Goal: Information Seeking & Learning: Learn about a topic

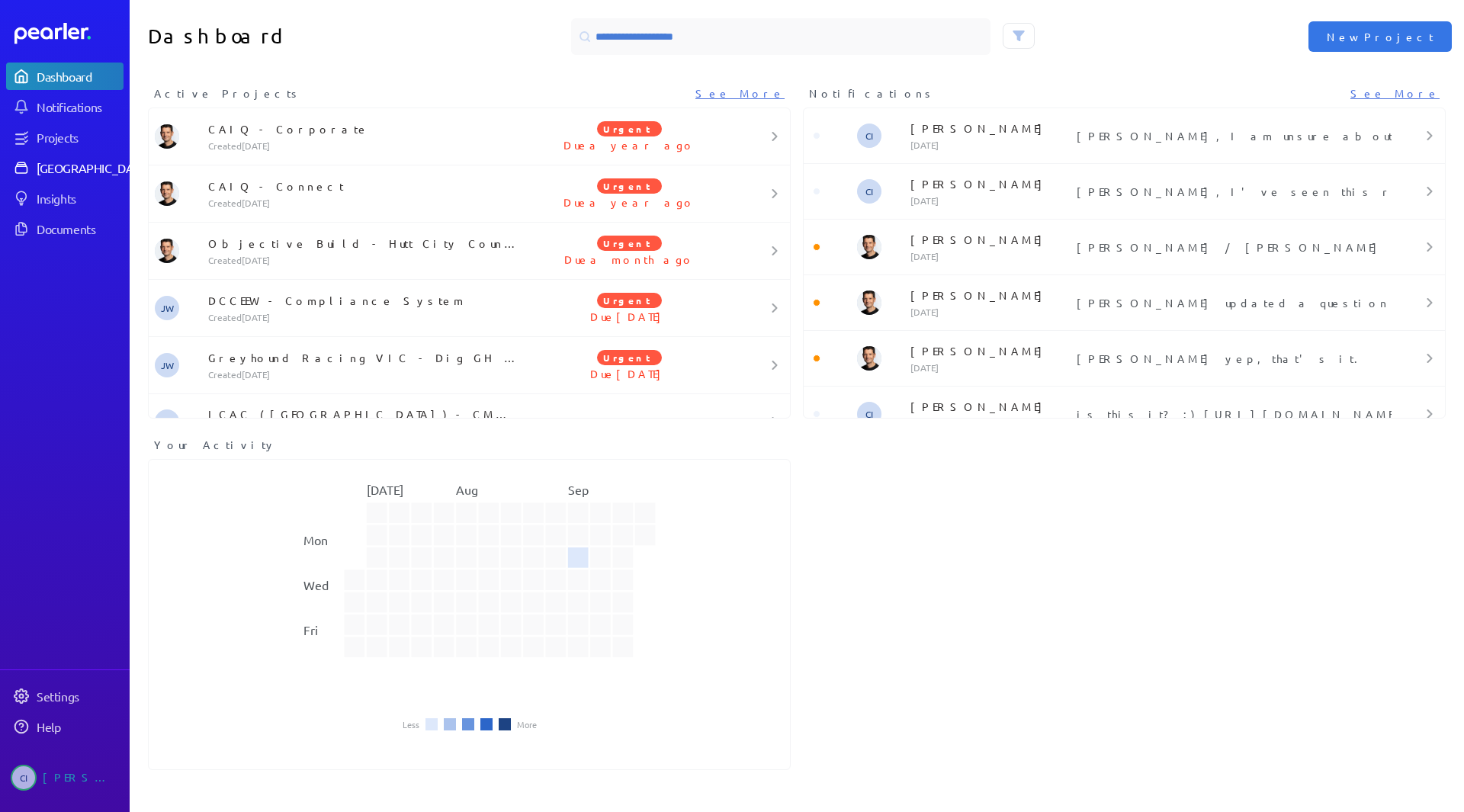
click at [56, 167] on div "[GEOGRAPHIC_DATA]" at bounding box center [93, 167] width 113 height 16
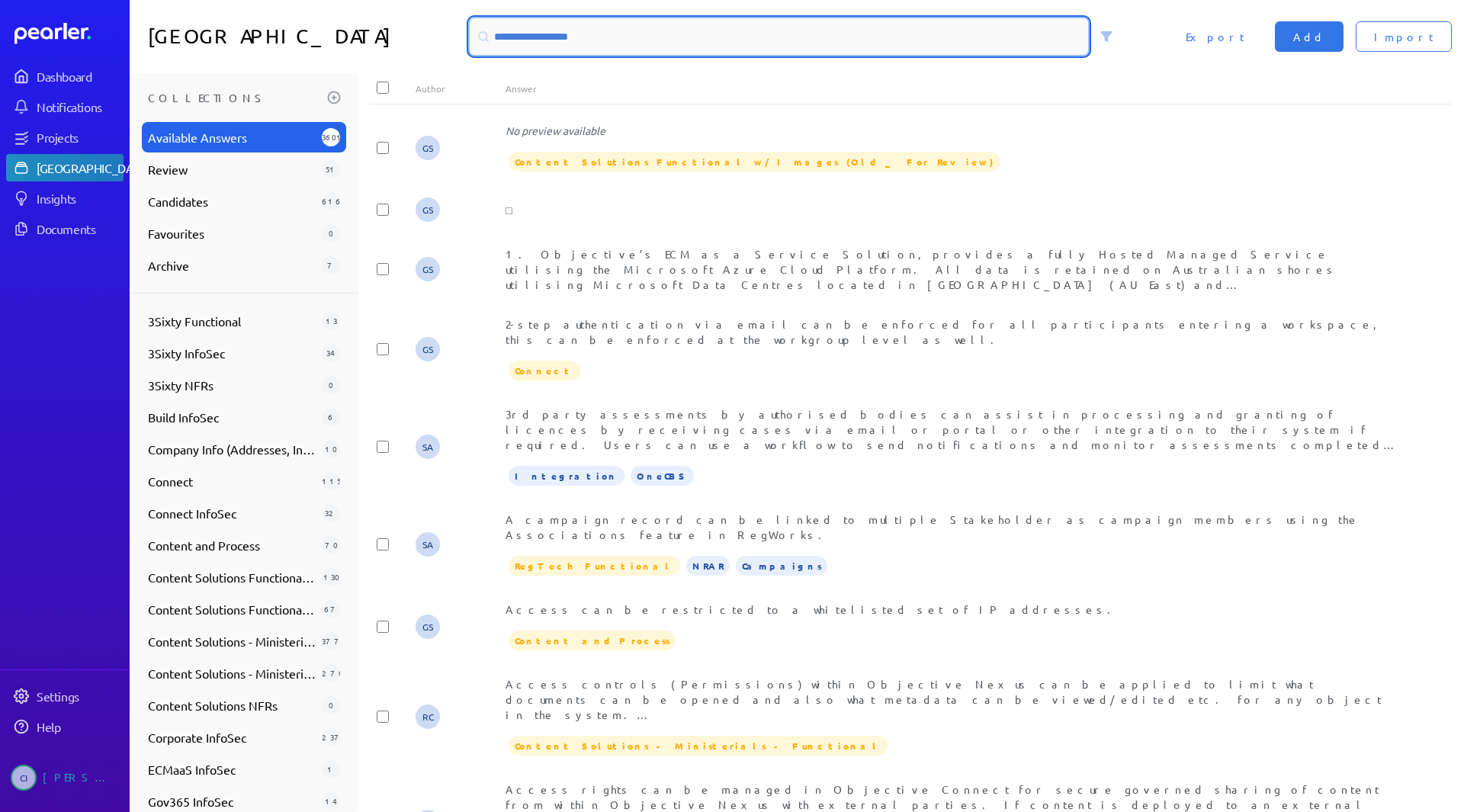
click at [541, 31] on input at bounding box center [779, 36] width 618 height 37
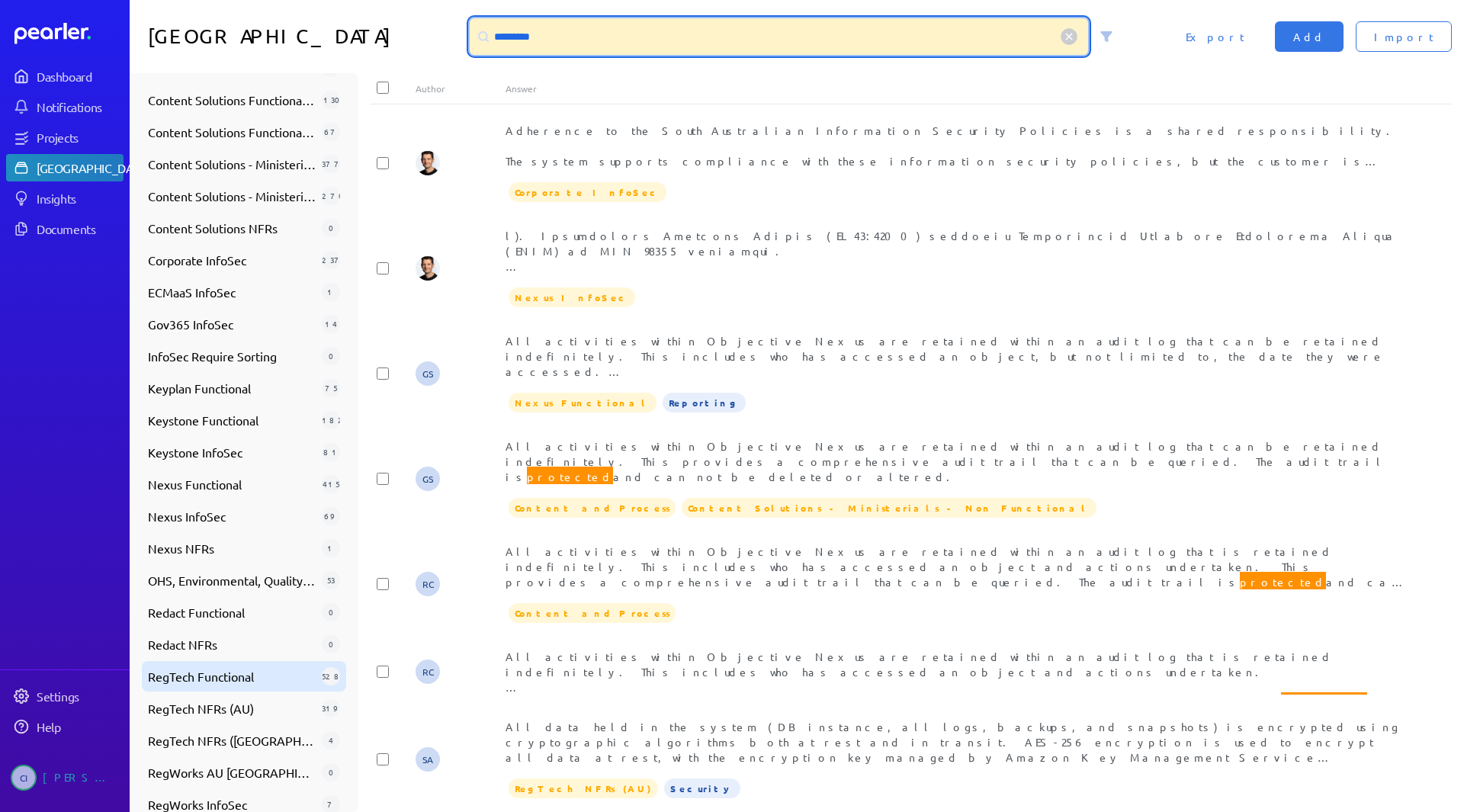
scroll to position [479, 0]
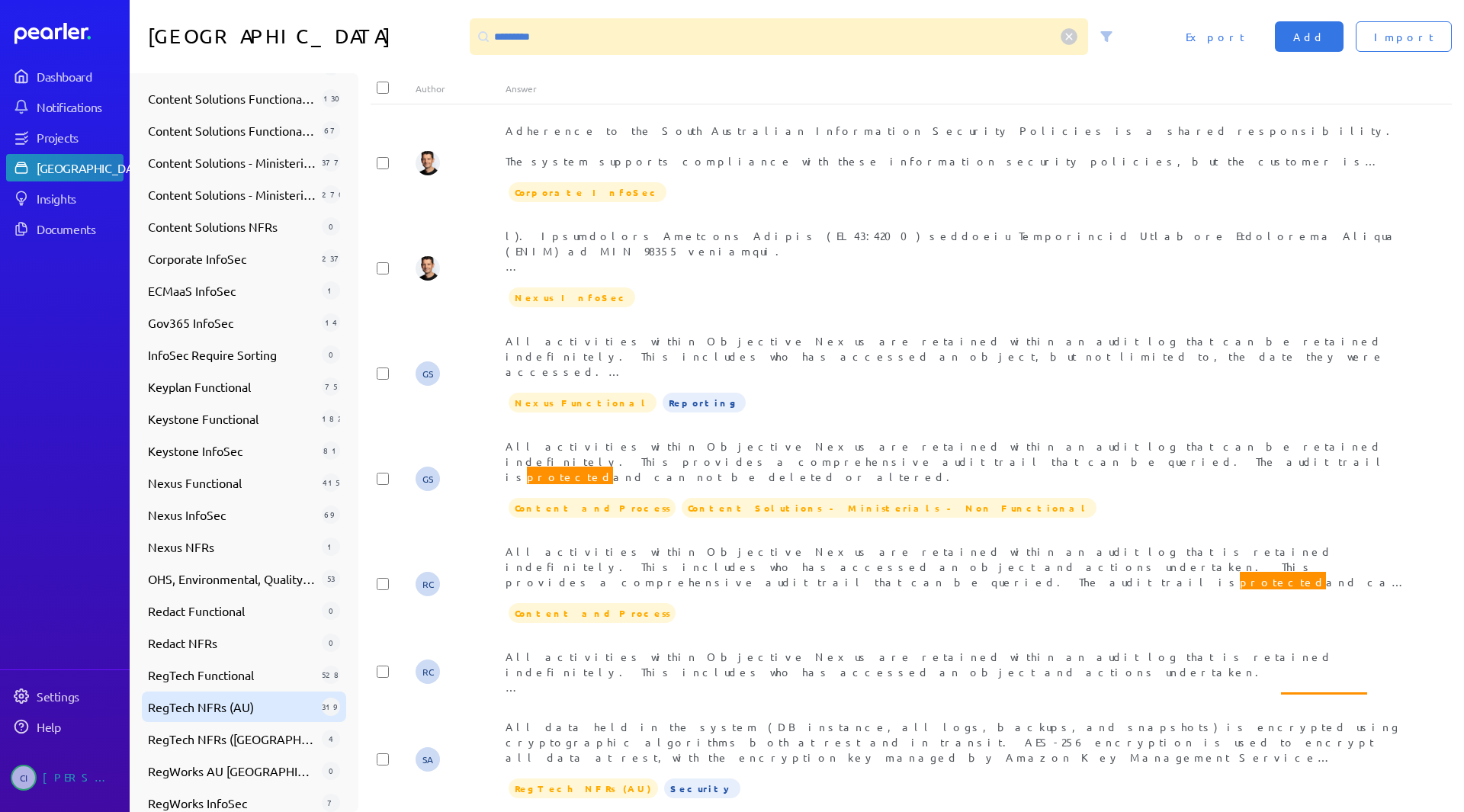
click at [242, 710] on span "RegTech NFRs (AU)" at bounding box center [231, 707] width 167 height 18
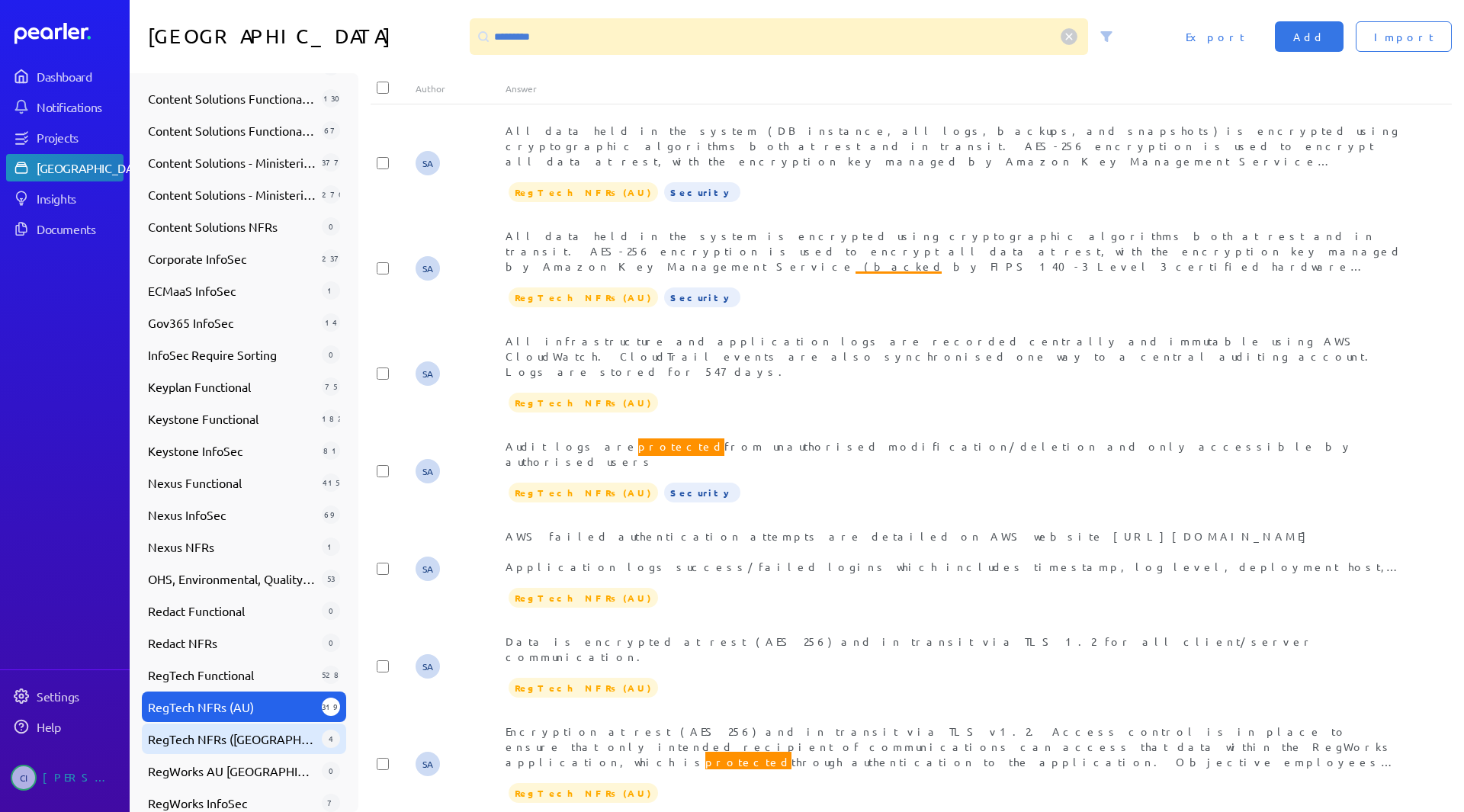
scroll to position [531, 0]
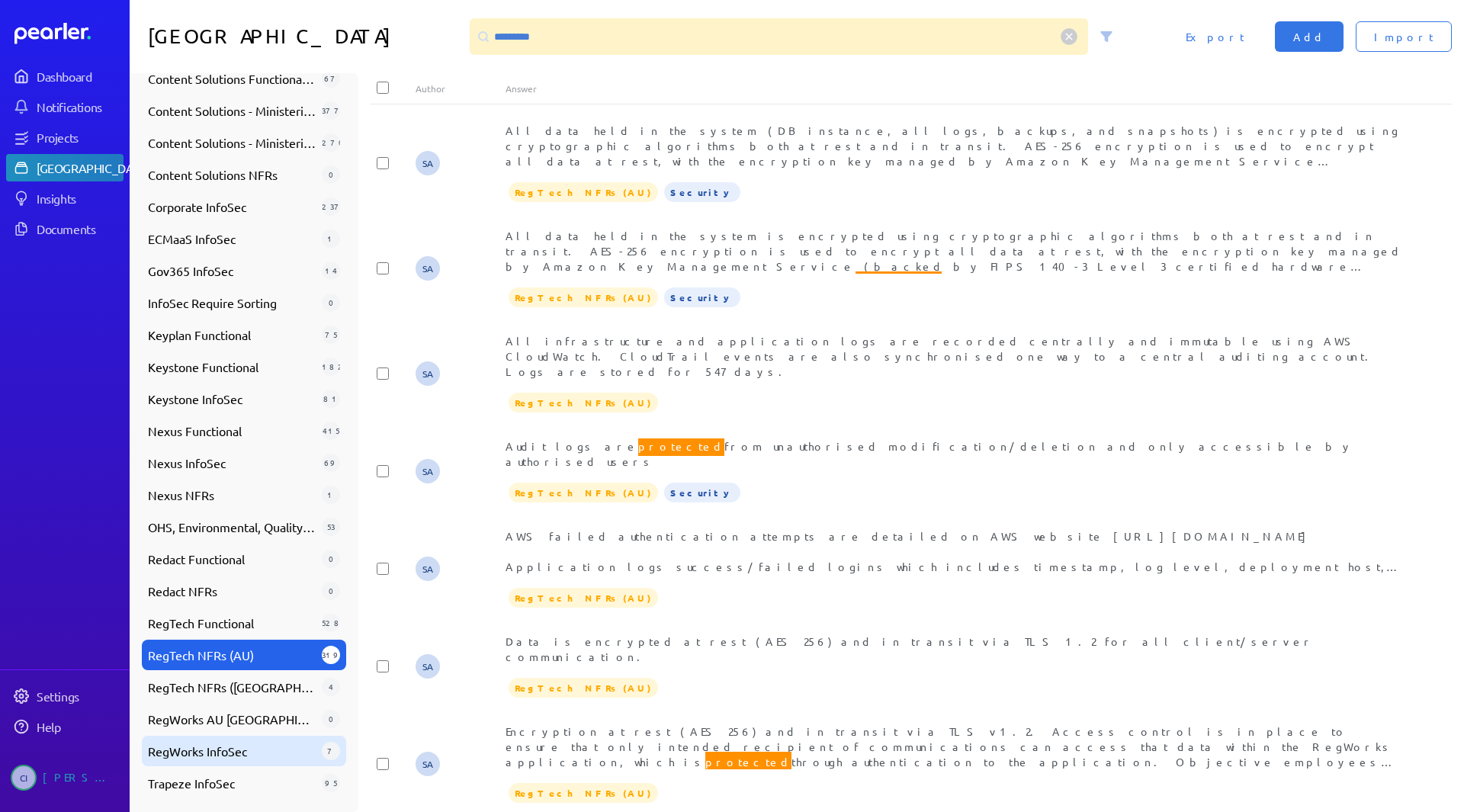
click at [249, 764] on div "RegWorks InfoSec 7" at bounding box center [244, 750] width 204 height 30
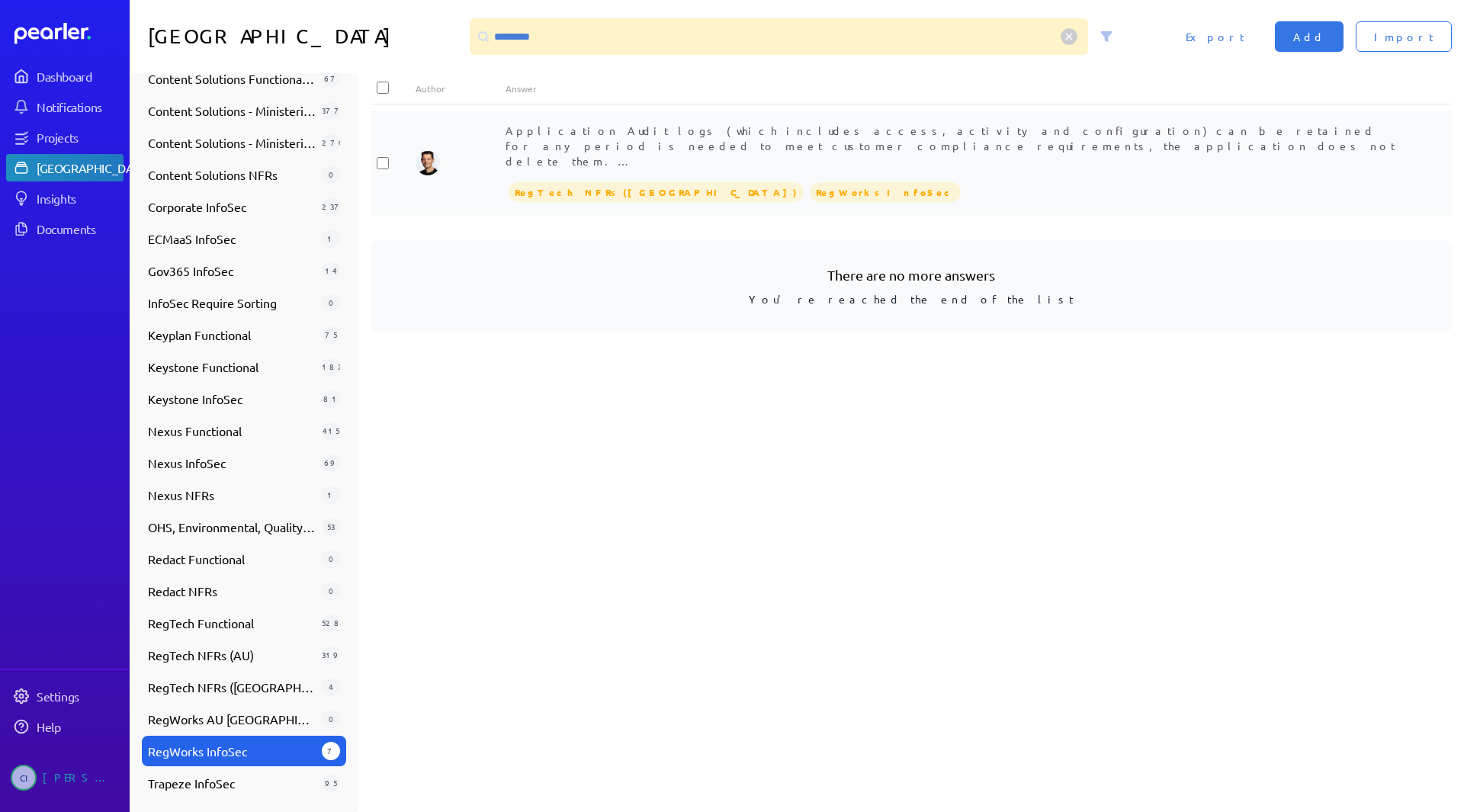
click at [571, 135] on span "Application Audit logs (which includes access, activity and configuration) can …" at bounding box center [951, 191] width 892 height 135
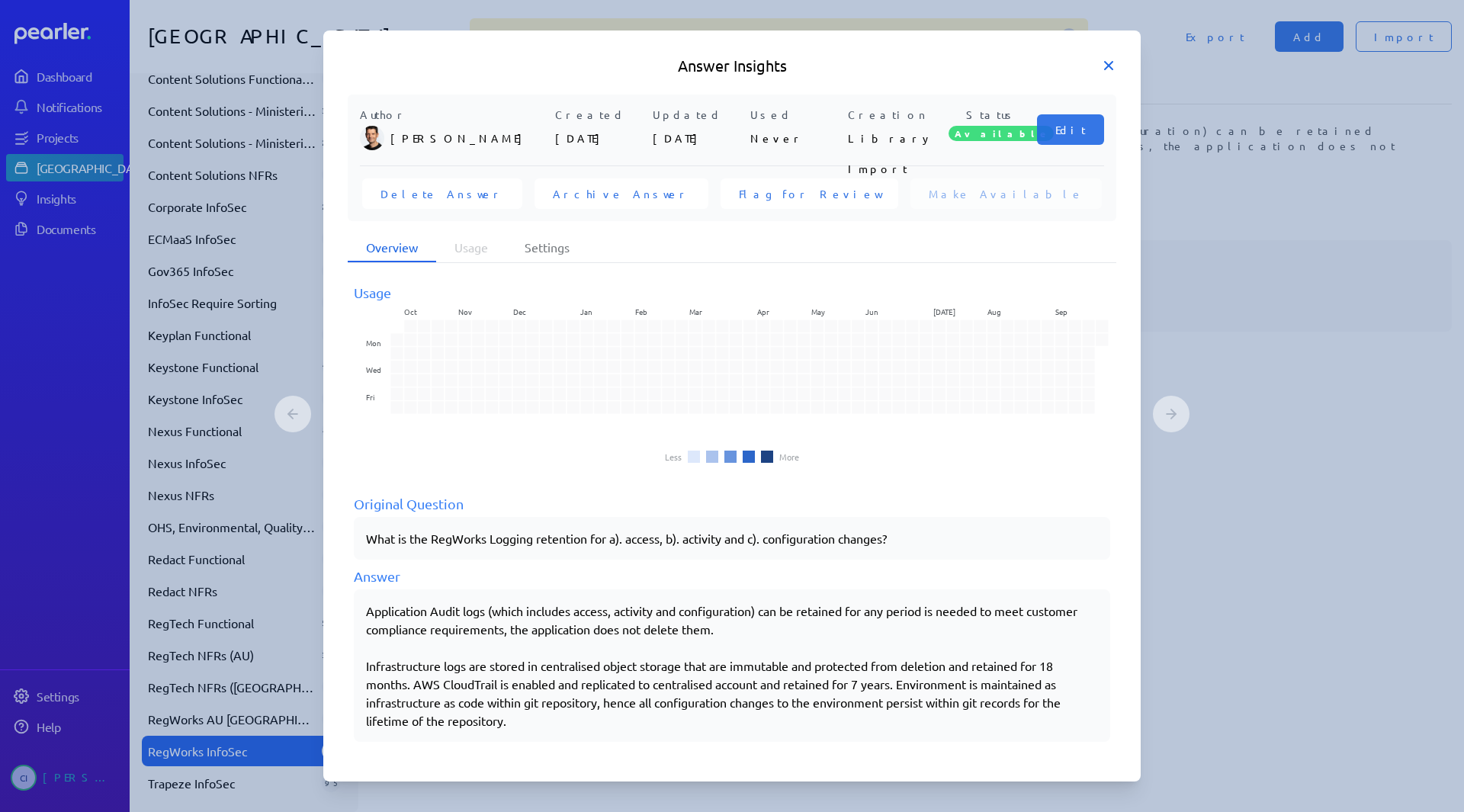
click at [1113, 66] on icon at bounding box center [1108, 66] width 16 height 16
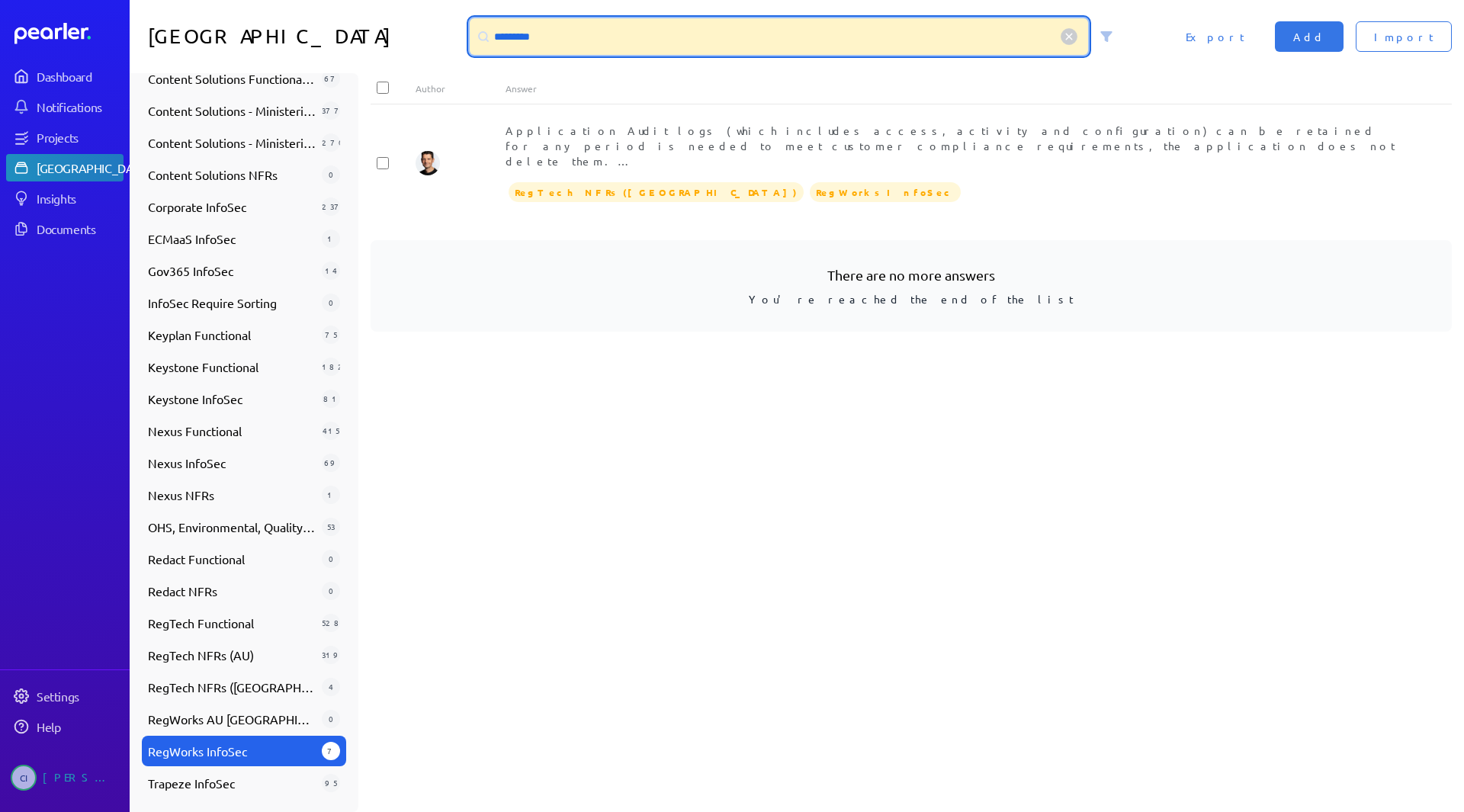
click at [523, 42] on input "*********" at bounding box center [779, 36] width 618 height 37
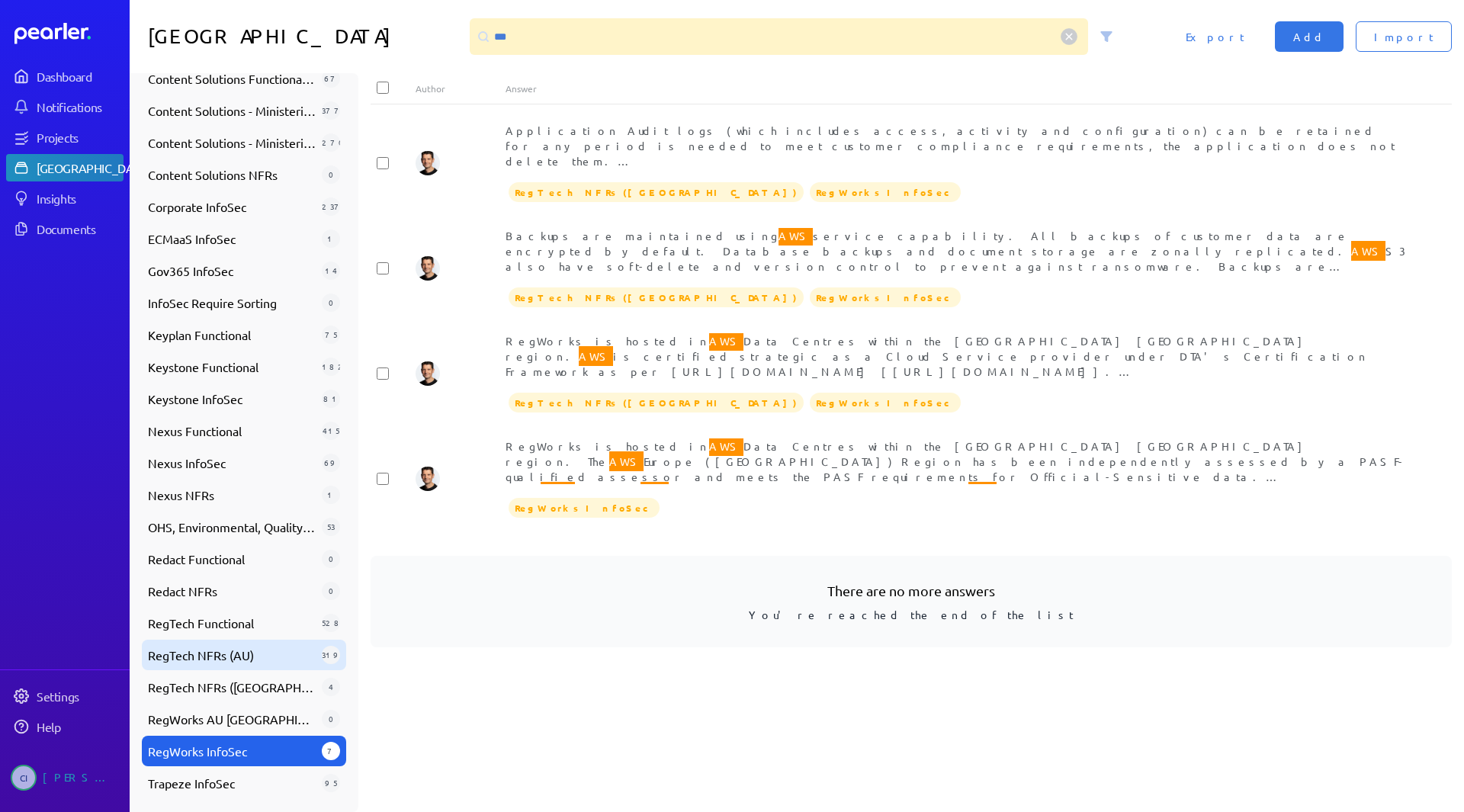
click at [276, 650] on span "RegTech NFRs (AU)" at bounding box center [231, 655] width 167 height 18
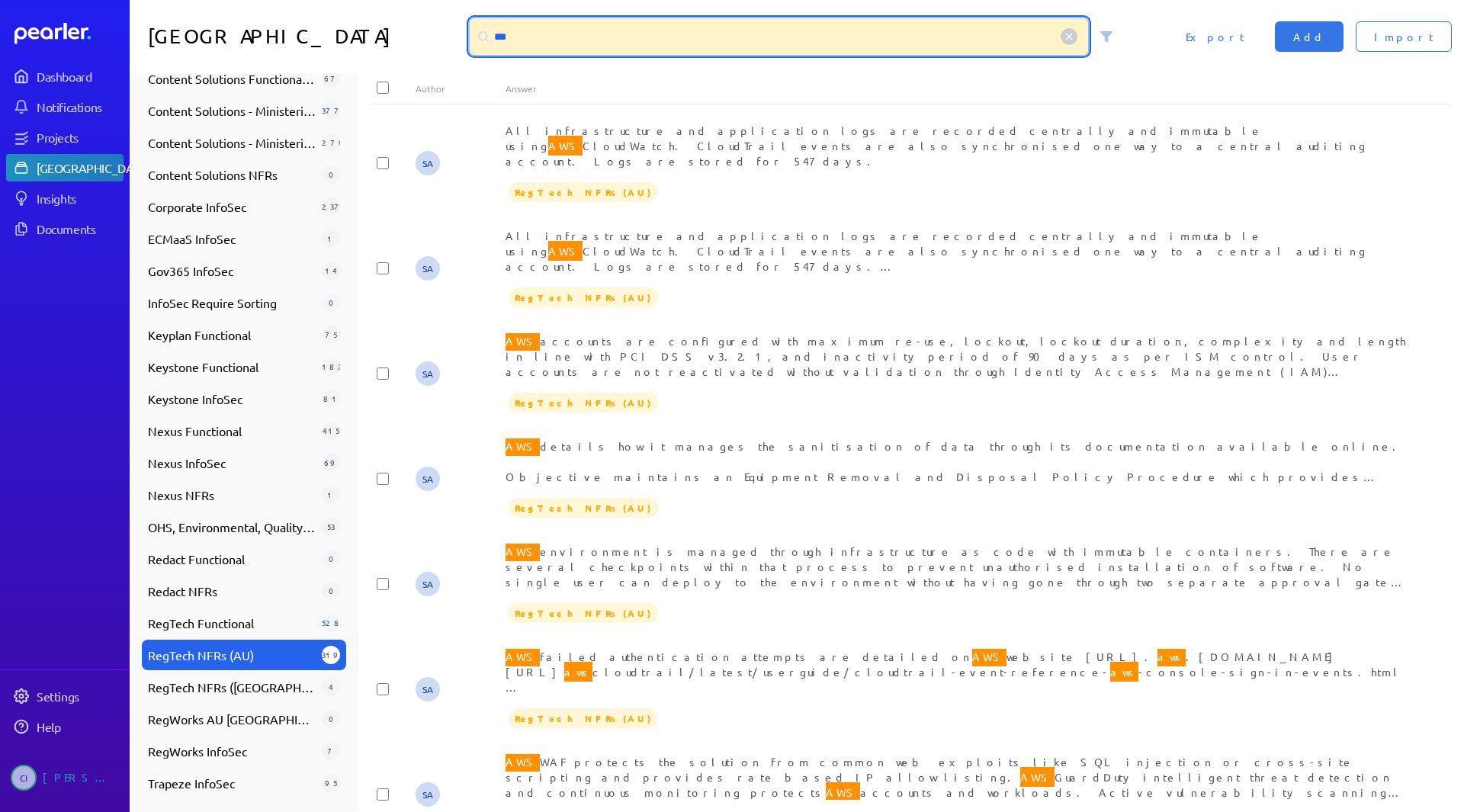
drag, startPoint x: 531, startPoint y: 47, endPoint x: 447, endPoint y: 39, distance: 84.4
click at [447, 39] on div "Answer Library *** Import Add Export" at bounding box center [796, 36] width 1334 height 73
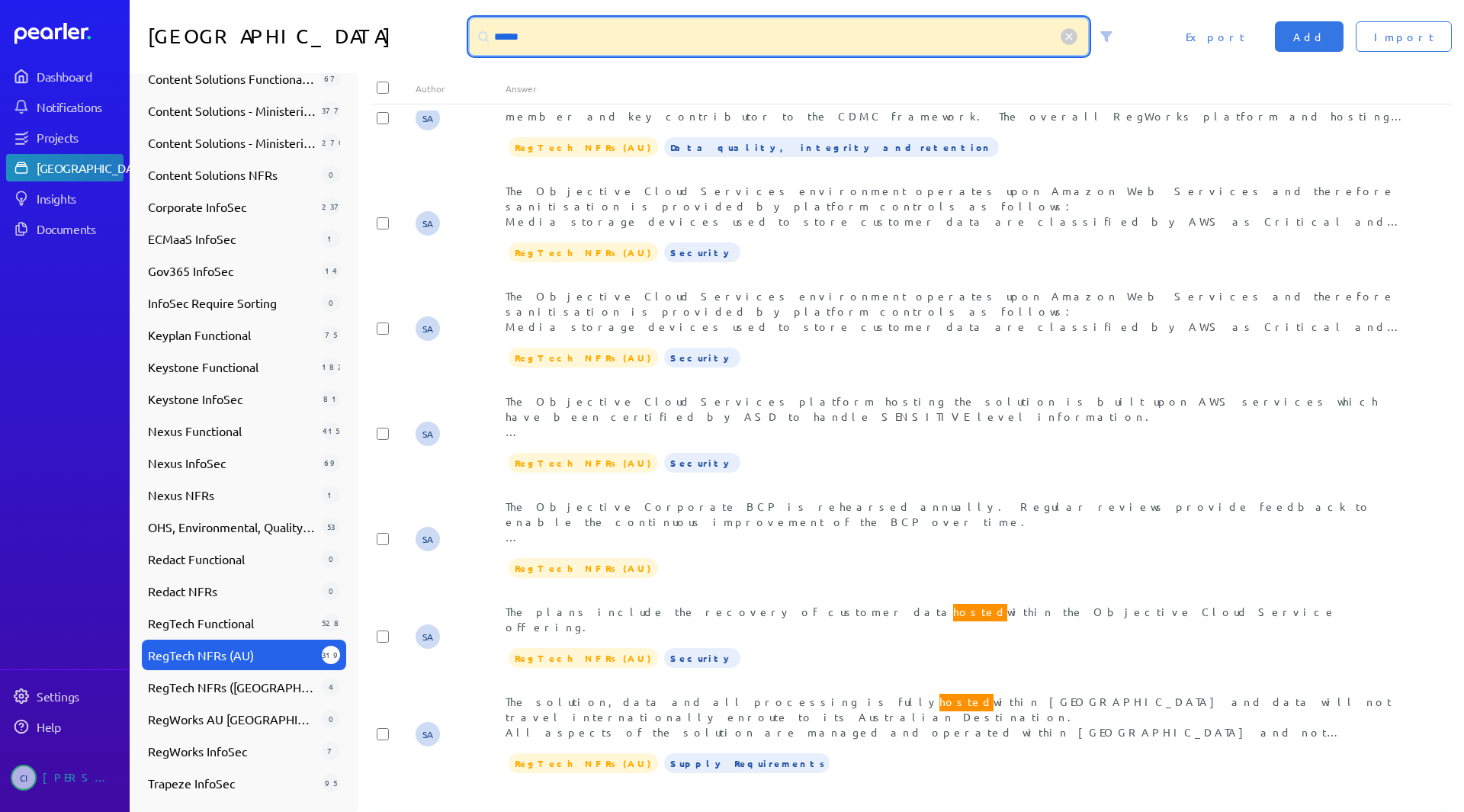
scroll to position [637, 0]
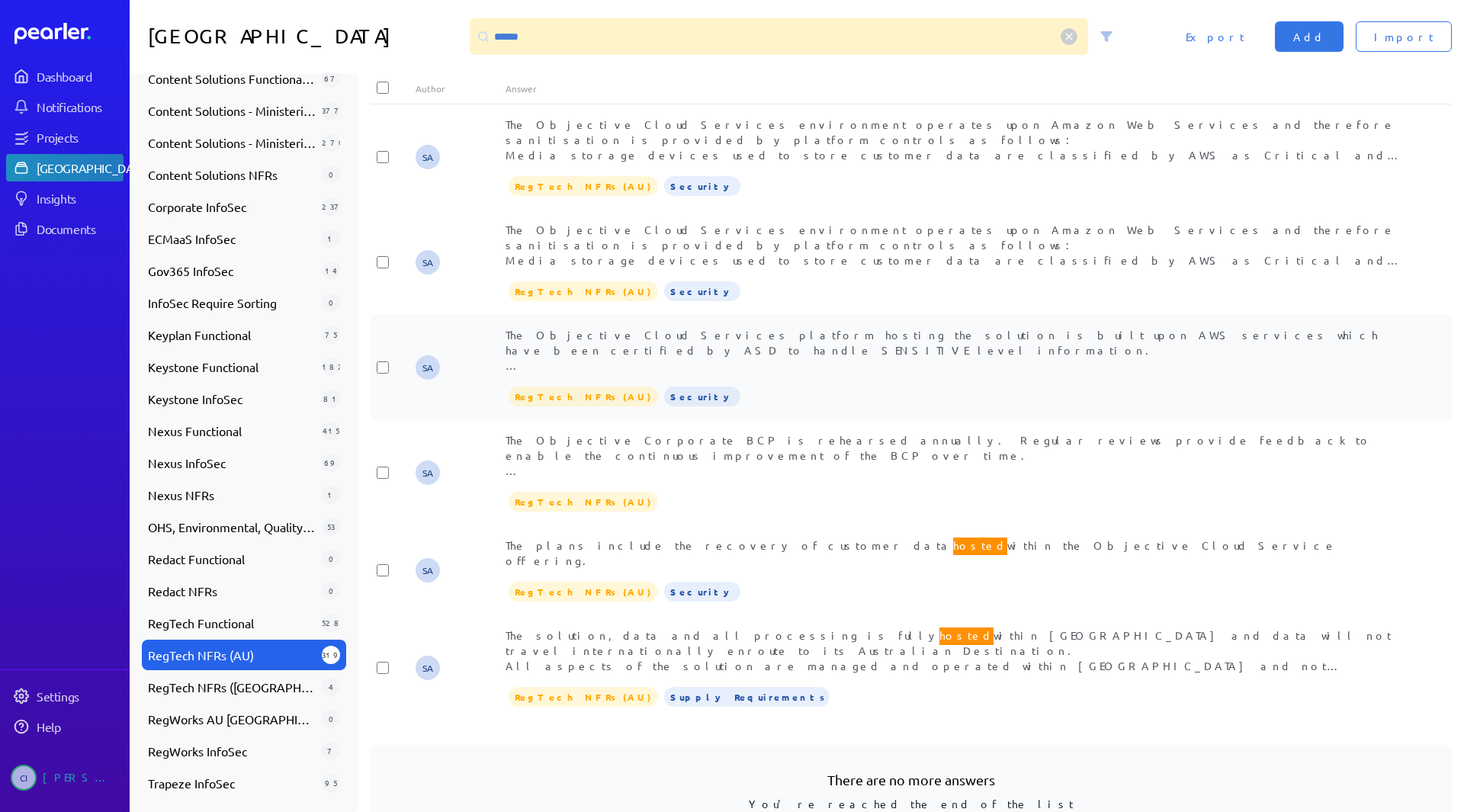
click at [1051, 337] on div "The Objective Cloud Services platform hosting the solution is built upon AWS se…" at bounding box center [955, 367] width 901 height 81
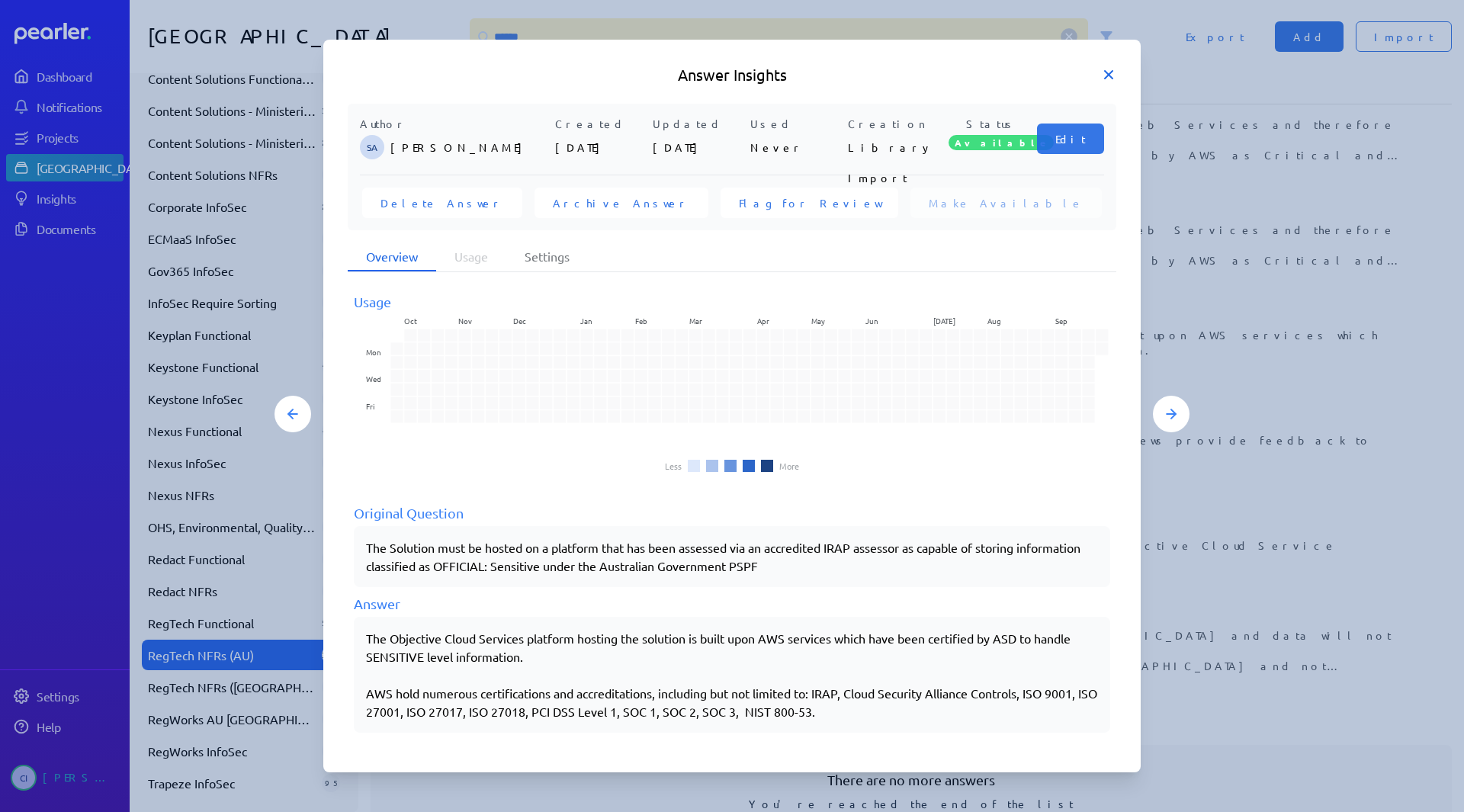
click at [1109, 76] on icon at bounding box center [1108, 75] width 16 height 16
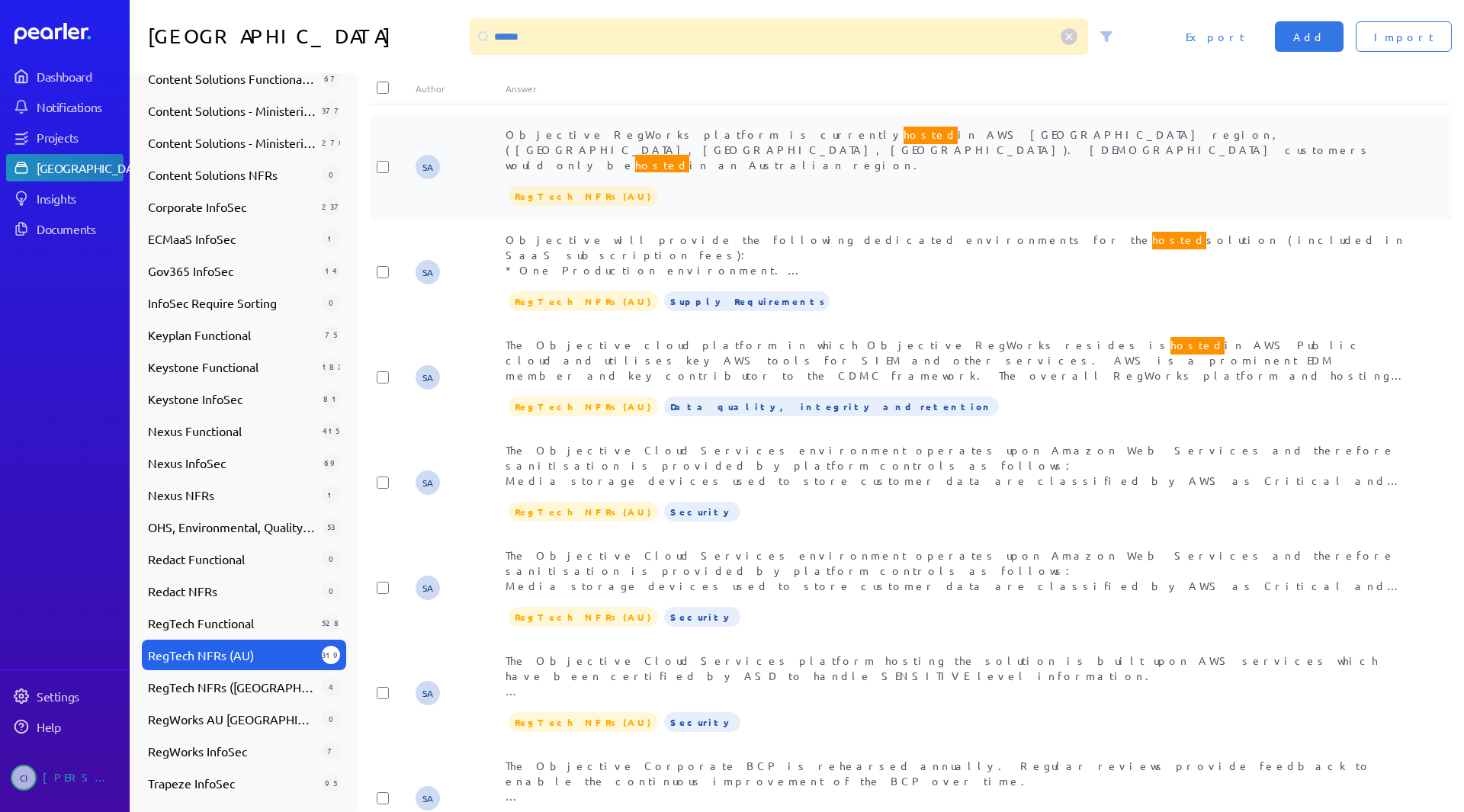
scroll to position [313, 0]
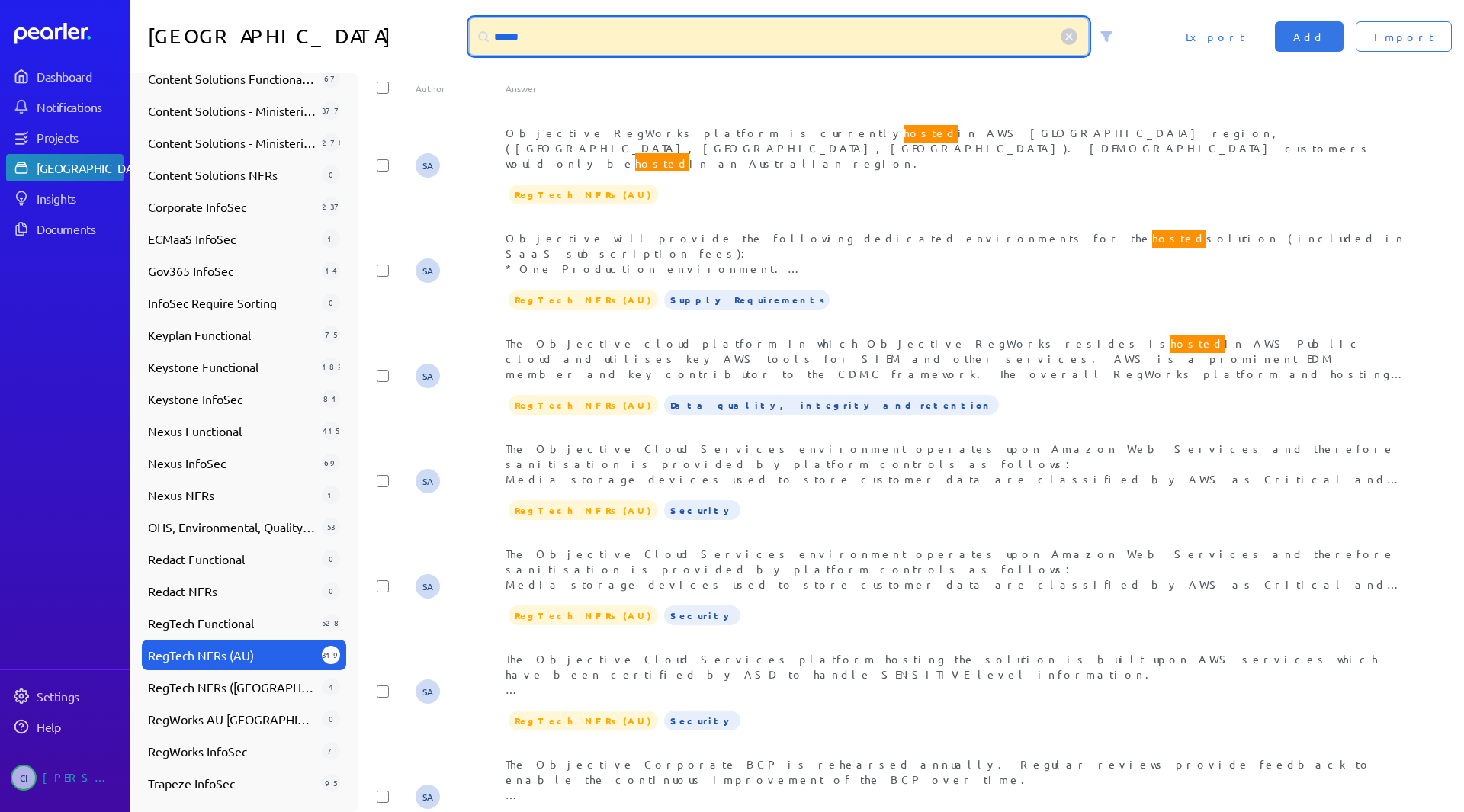
drag, startPoint x: 578, startPoint y: 27, endPoint x: 440, endPoint y: 49, distance: 139.7
click at [440, 49] on div "Answer Library ****** Import Add Export" at bounding box center [796, 36] width 1334 height 73
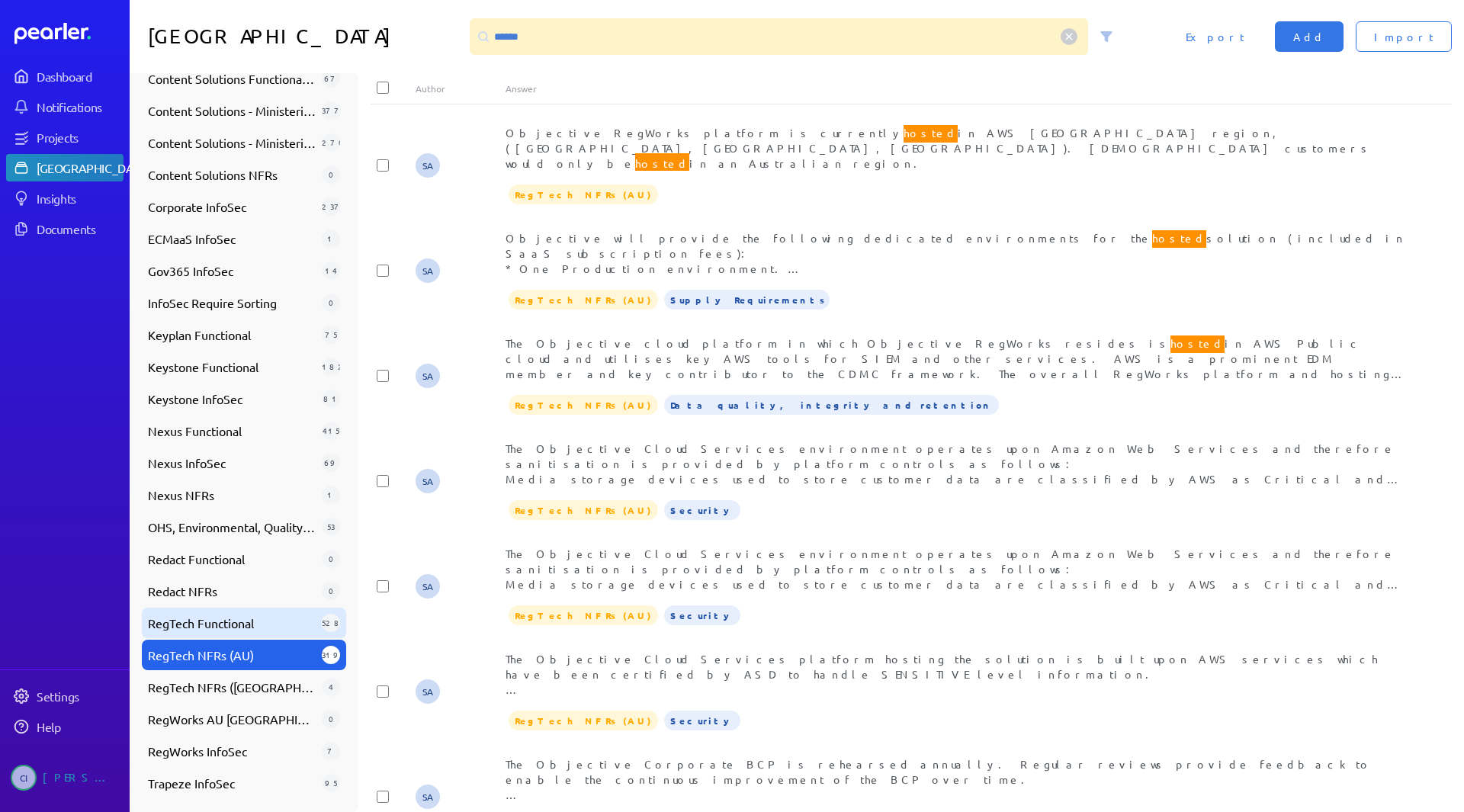
click at [232, 632] on span "RegTech Functional" at bounding box center [231, 623] width 167 height 18
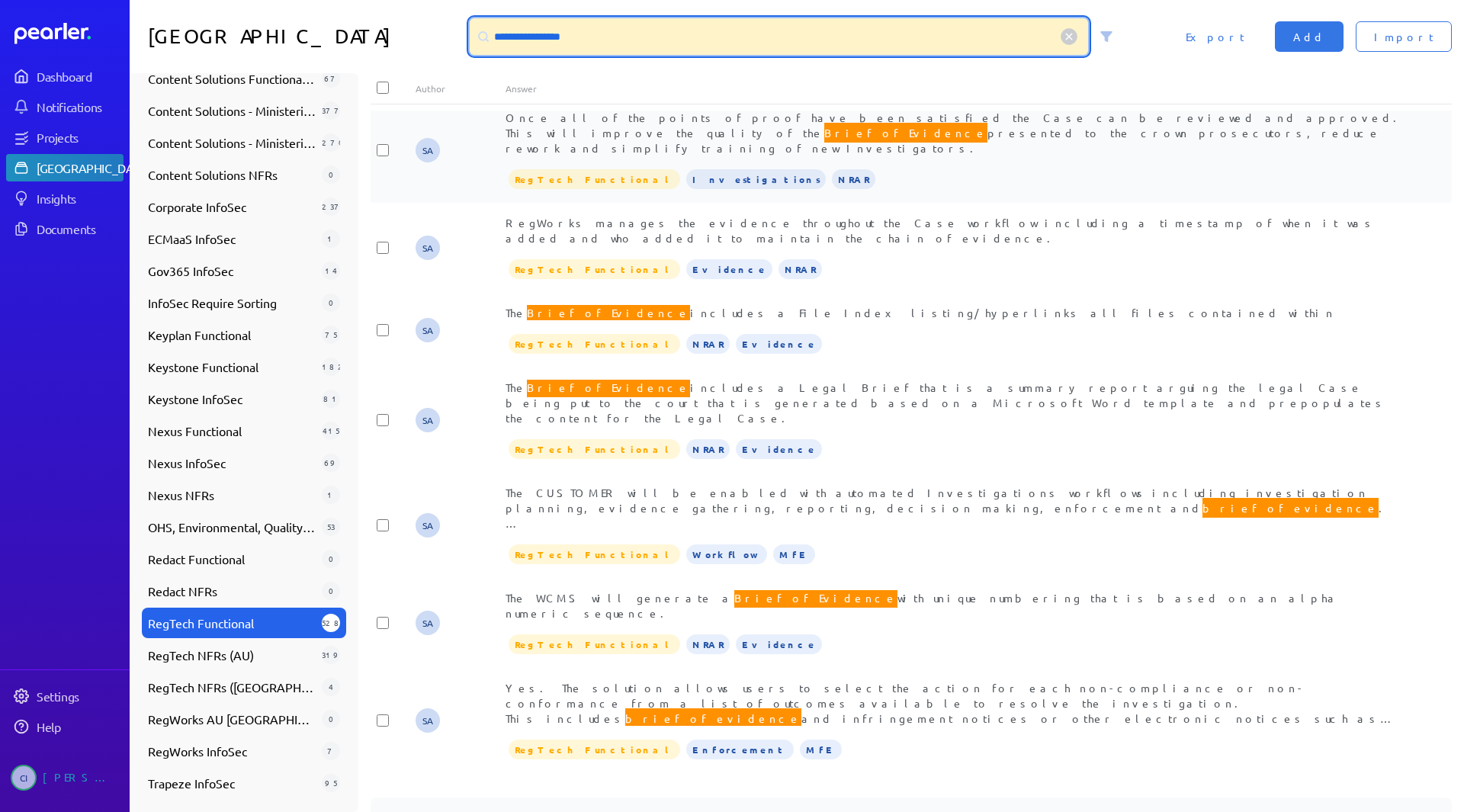
scroll to position [536, 0]
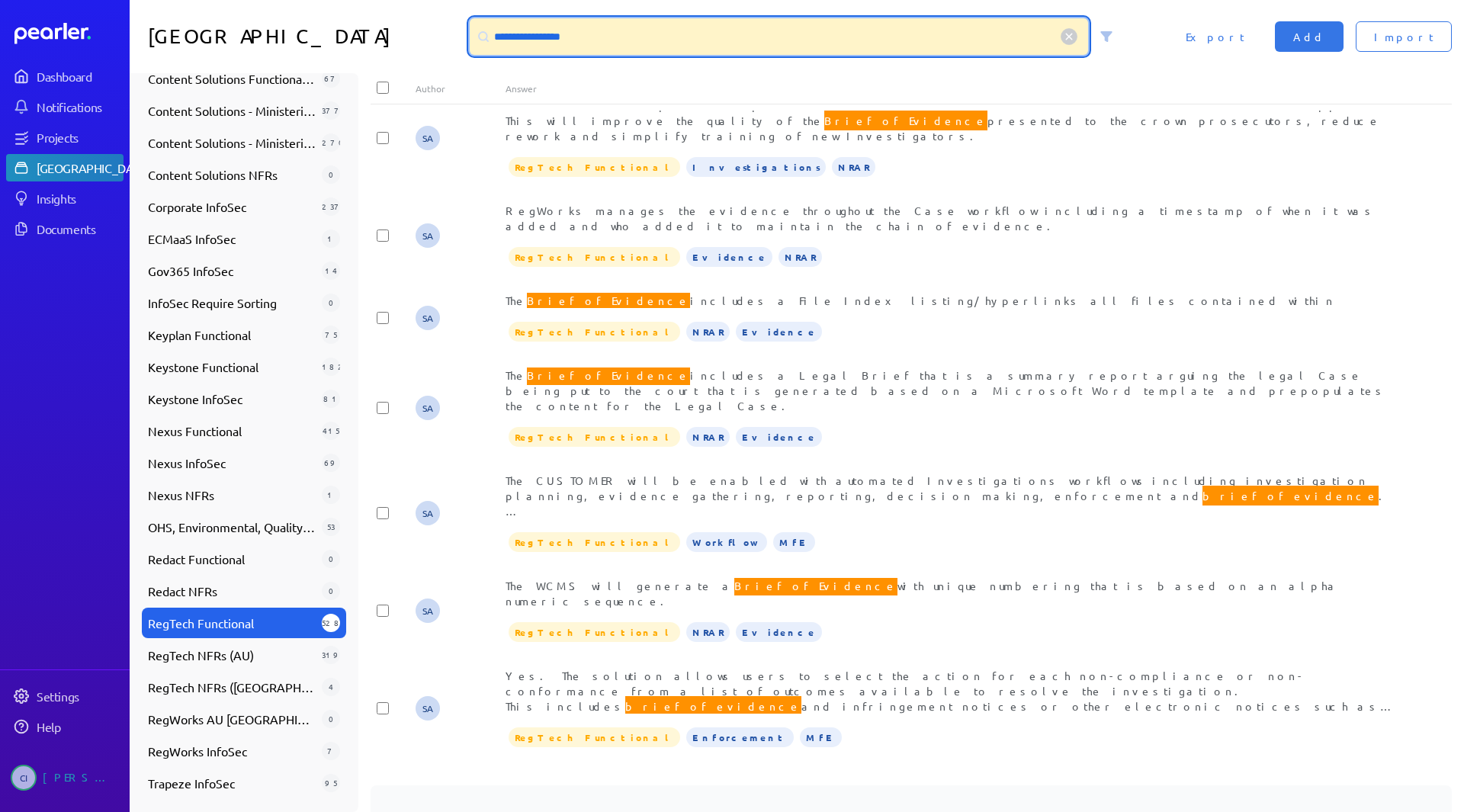
drag, startPoint x: 705, startPoint y: 27, endPoint x: 327, endPoint y: -20, distance: 380.9
click at [327, 0] on html "**********" at bounding box center [732, 406] width 1464 height 812
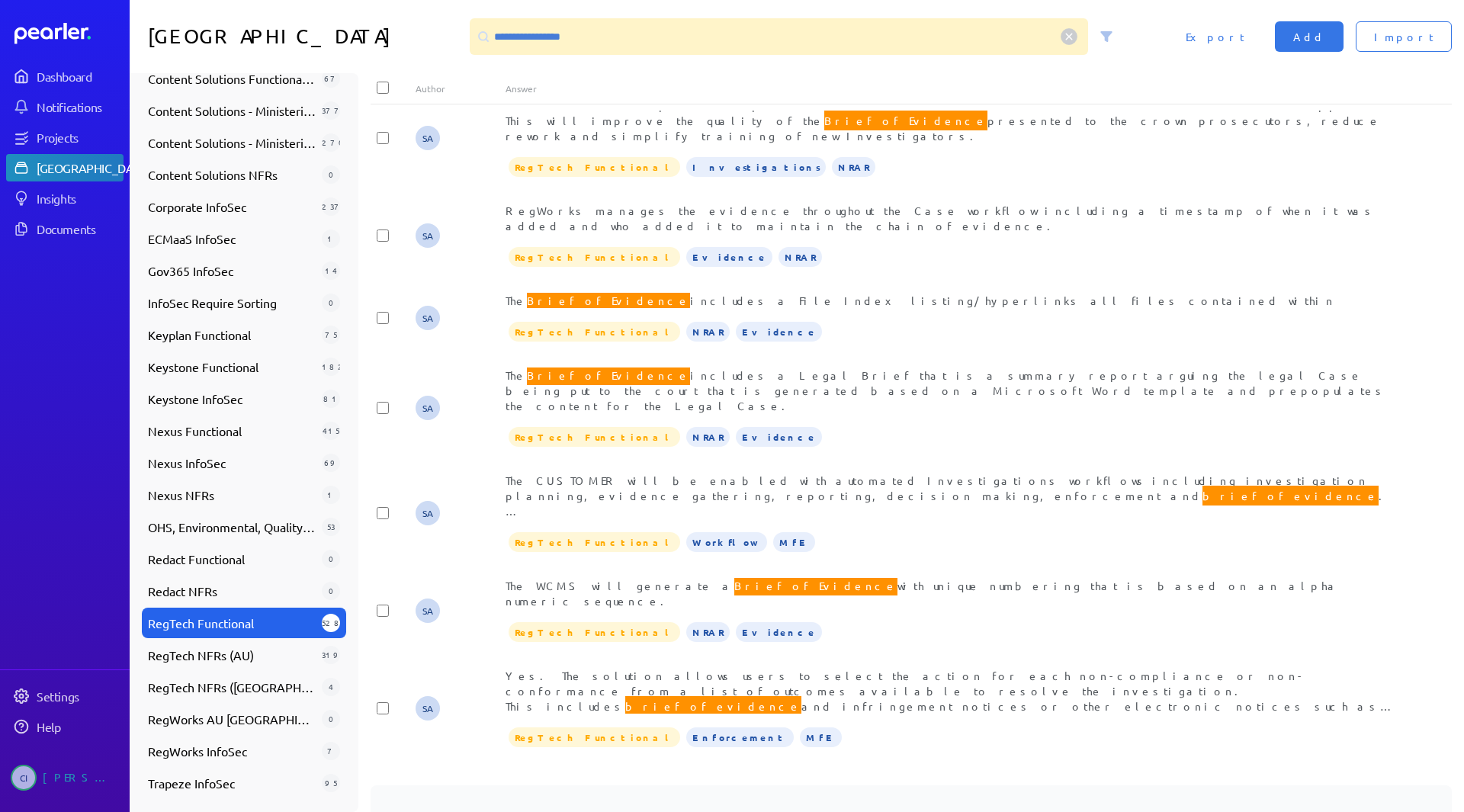
click at [264, 631] on span "RegTech Functional" at bounding box center [231, 623] width 167 height 18
click at [240, 664] on span "RegTech NFRs (AU)" at bounding box center [231, 655] width 167 height 18
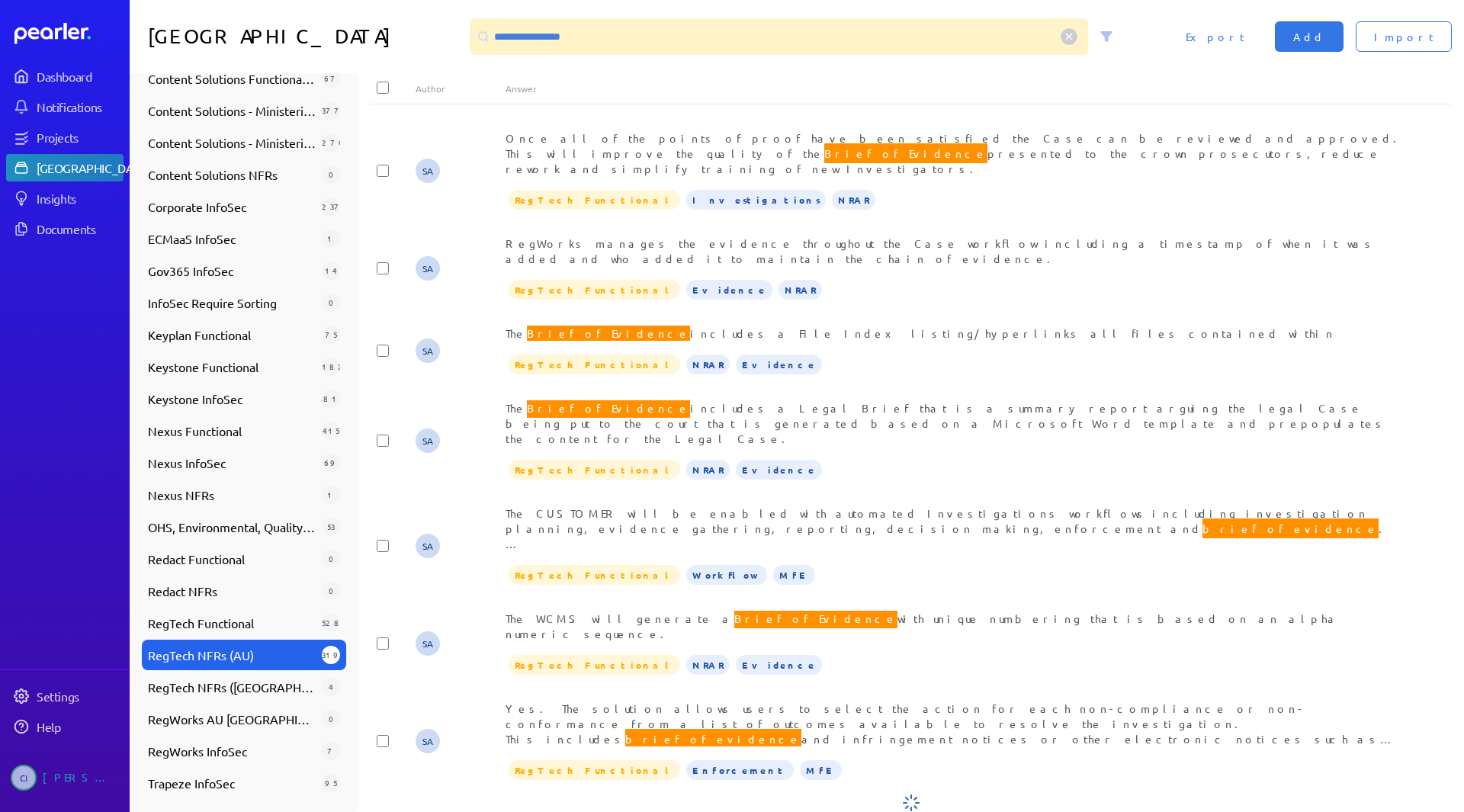
scroll to position [0, 0]
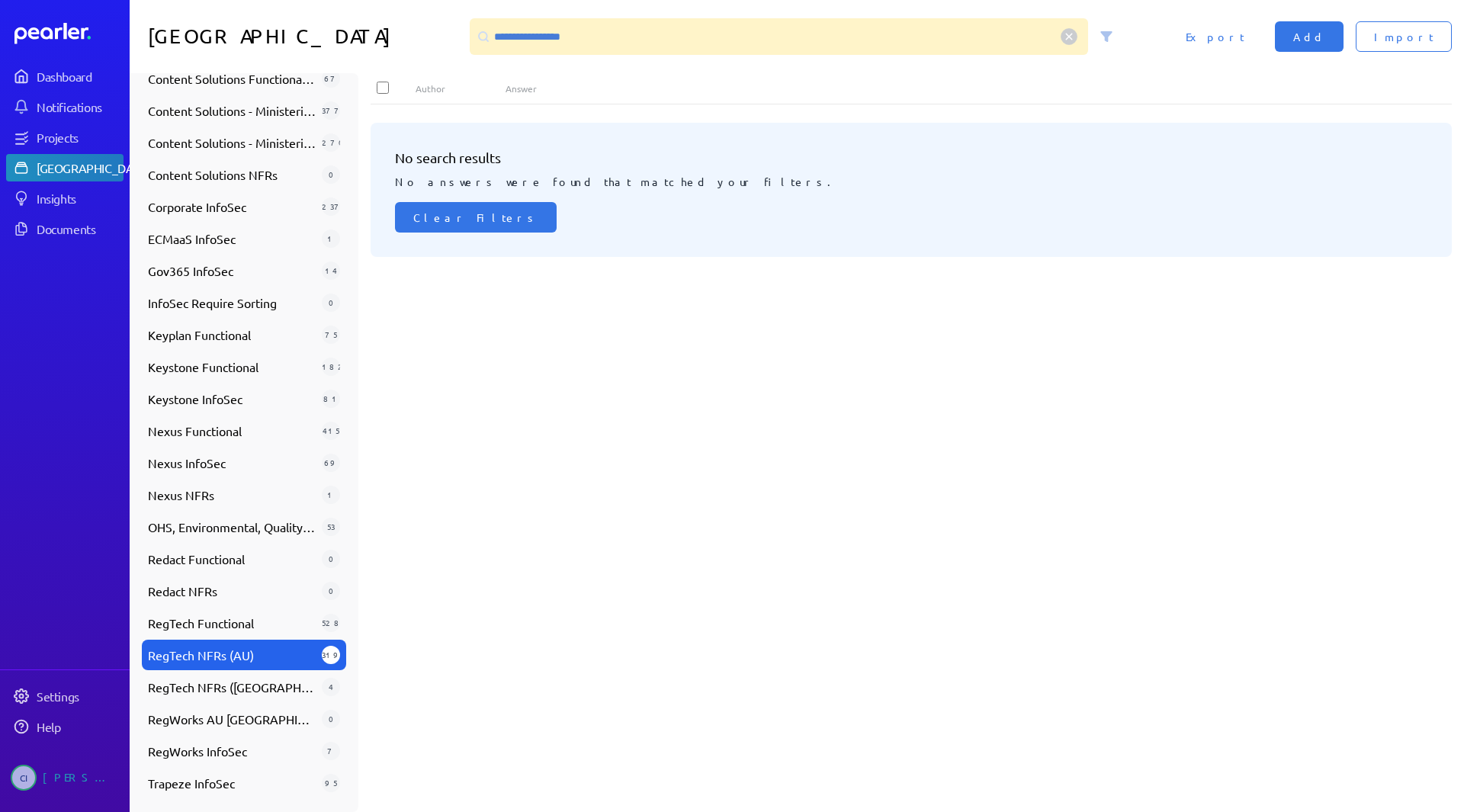
click at [709, 478] on div "No search results No answers were found that matched your filters. Clear Filters" at bounding box center [917, 461] width 1093 height 701
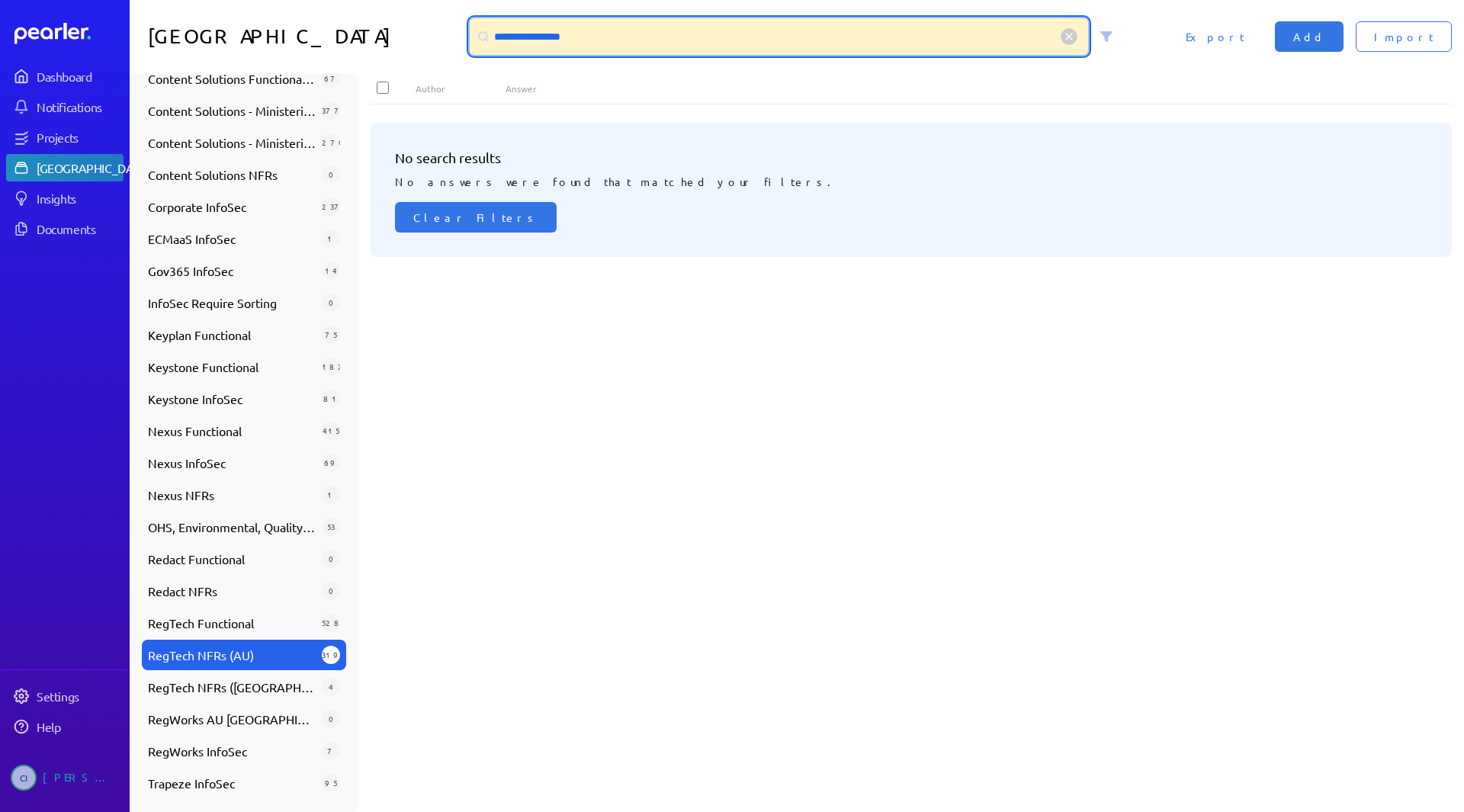
drag, startPoint x: 633, startPoint y: 48, endPoint x: 472, endPoint y: -20, distance: 174.8
click at [472, 0] on html "**********" at bounding box center [732, 406] width 1464 height 812
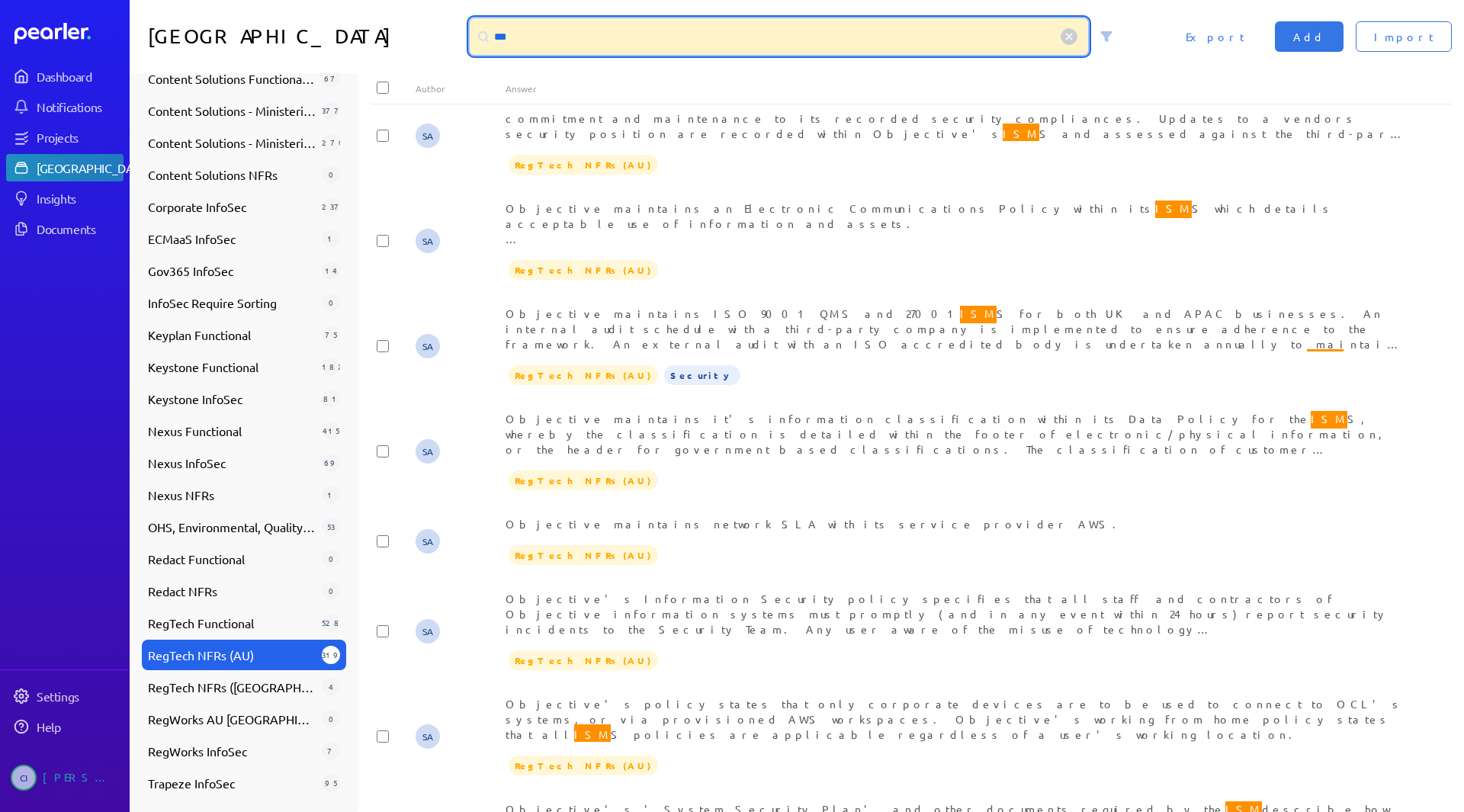
scroll to position [1578, 0]
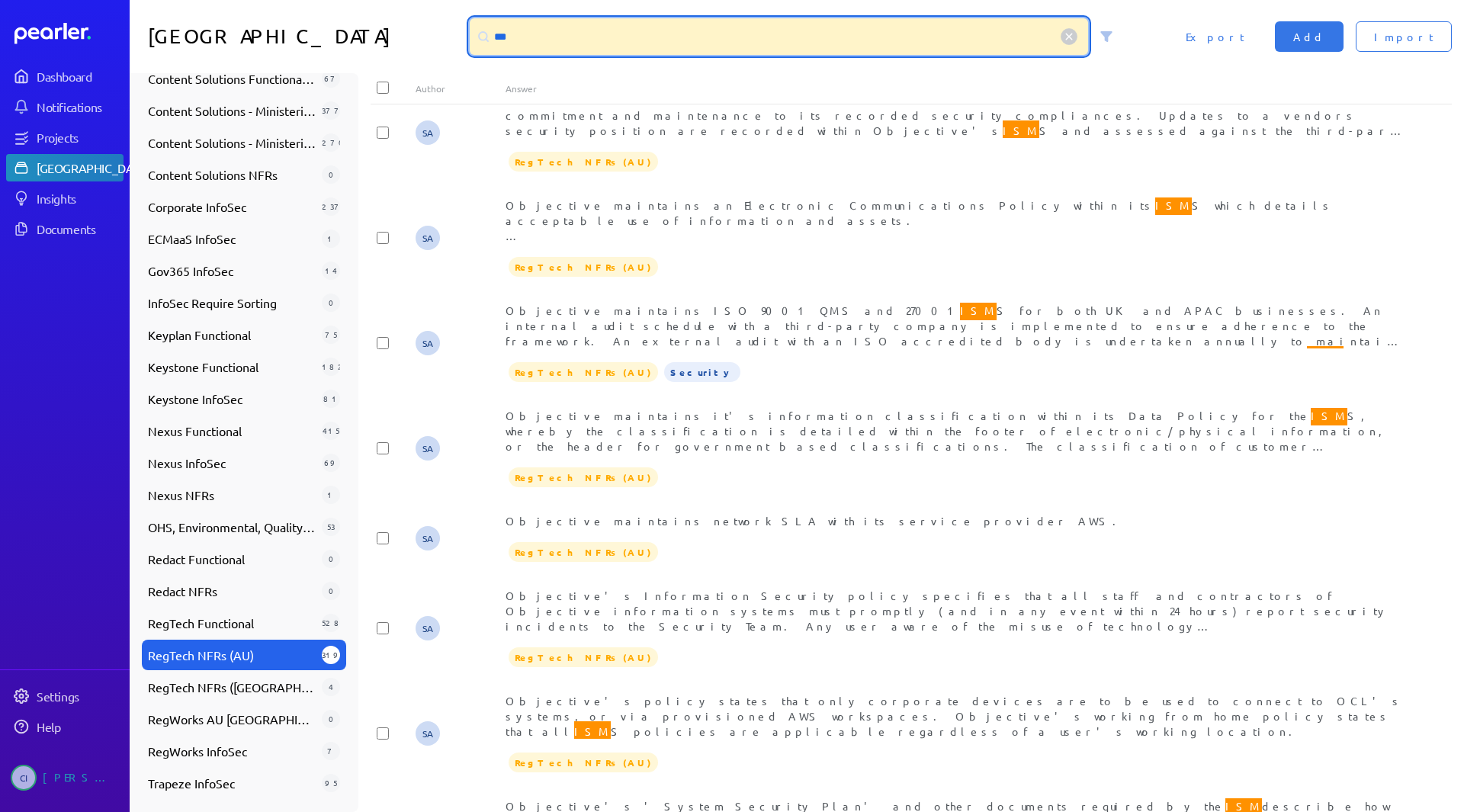
drag, startPoint x: 533, startPoint y: 34, endPoint x: 477, endPoint y: 32, distance: 56.0
click at [477, 32] on div "***" at bounding box center [779, 36] width 618 height 37
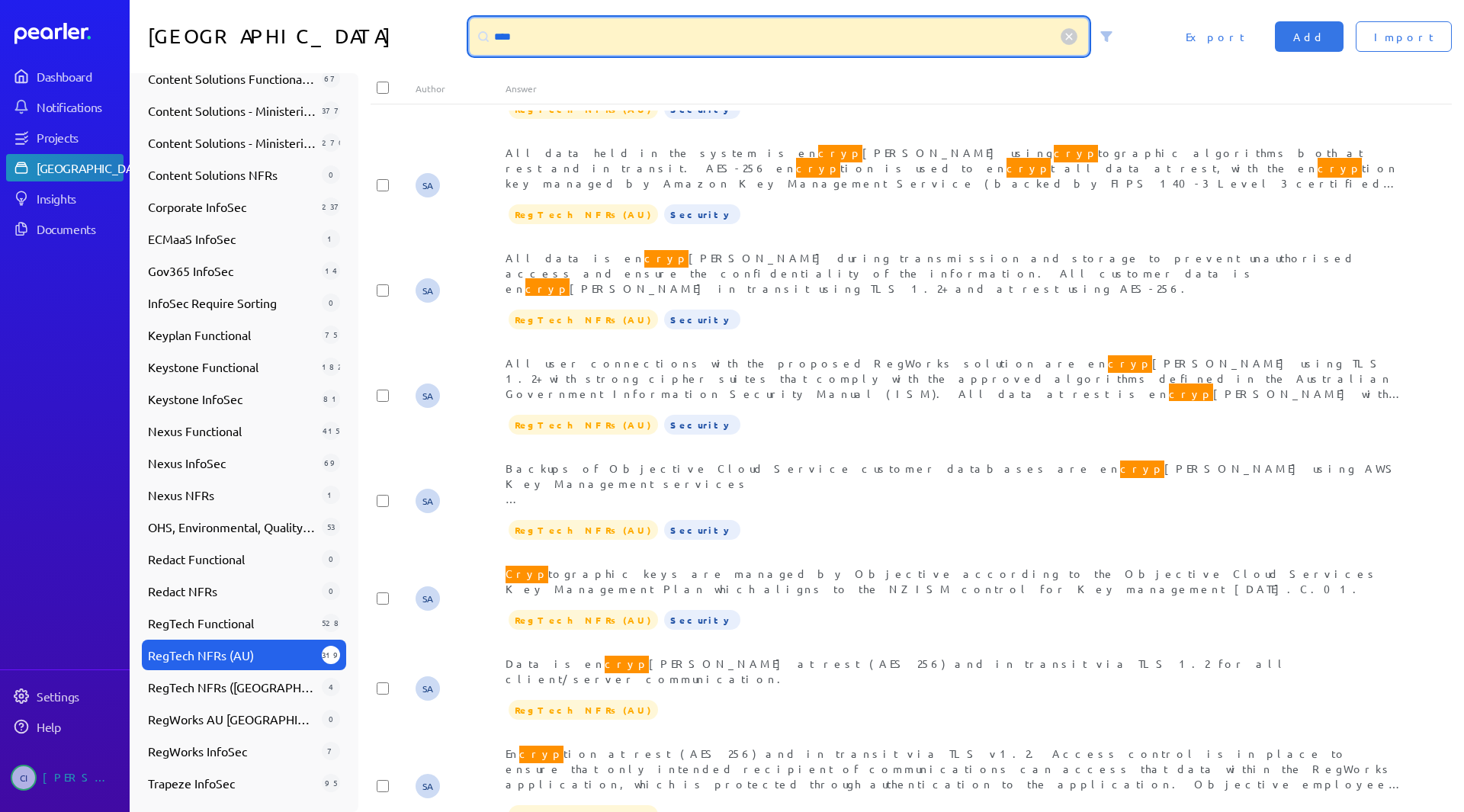
scroll to position [32, 0]
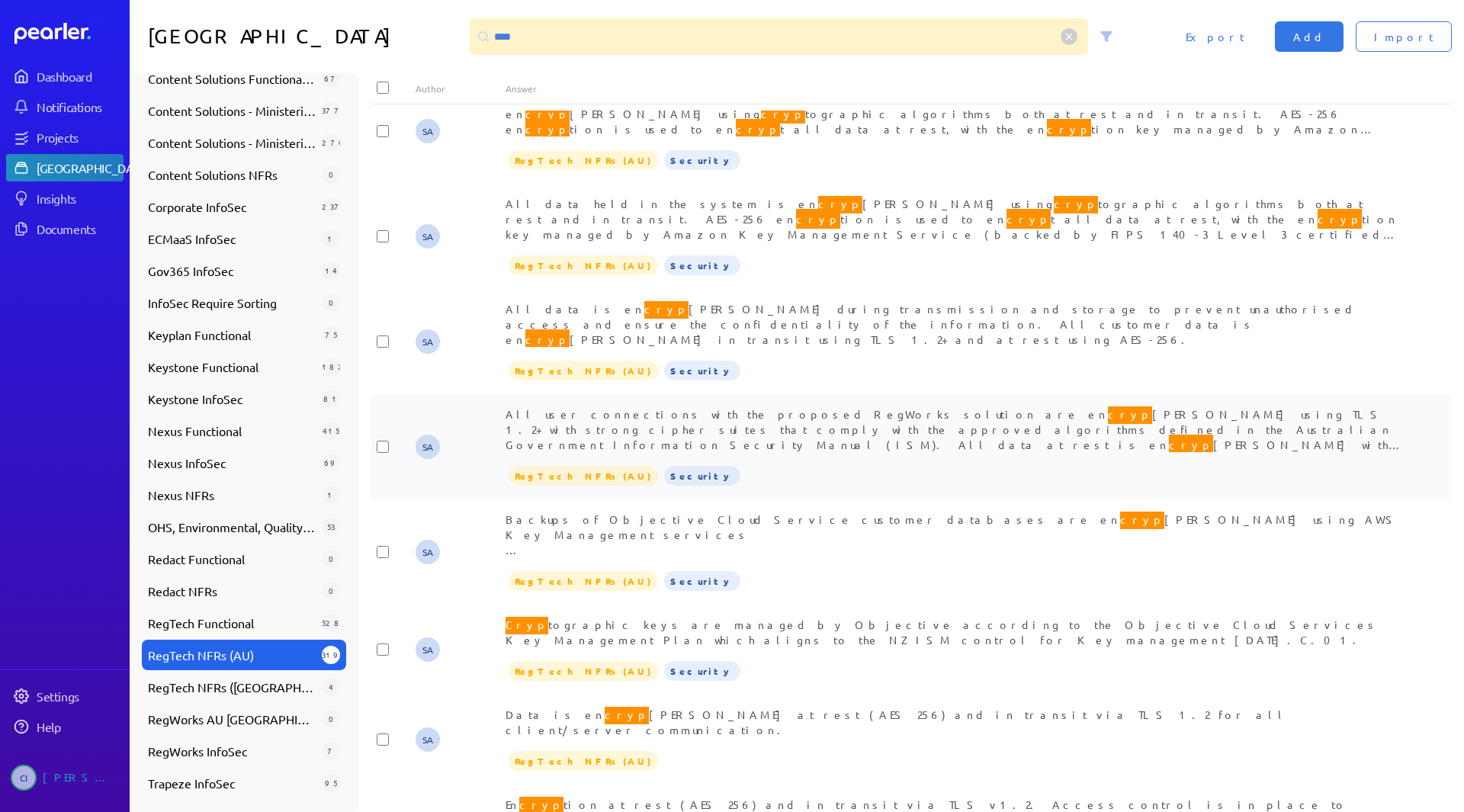
click at [641, 404] on span "All user connections with the proposed RegWorks solution are en cryp [PERSON_NA…" at bounding box center [954, 436] width 897 height 62
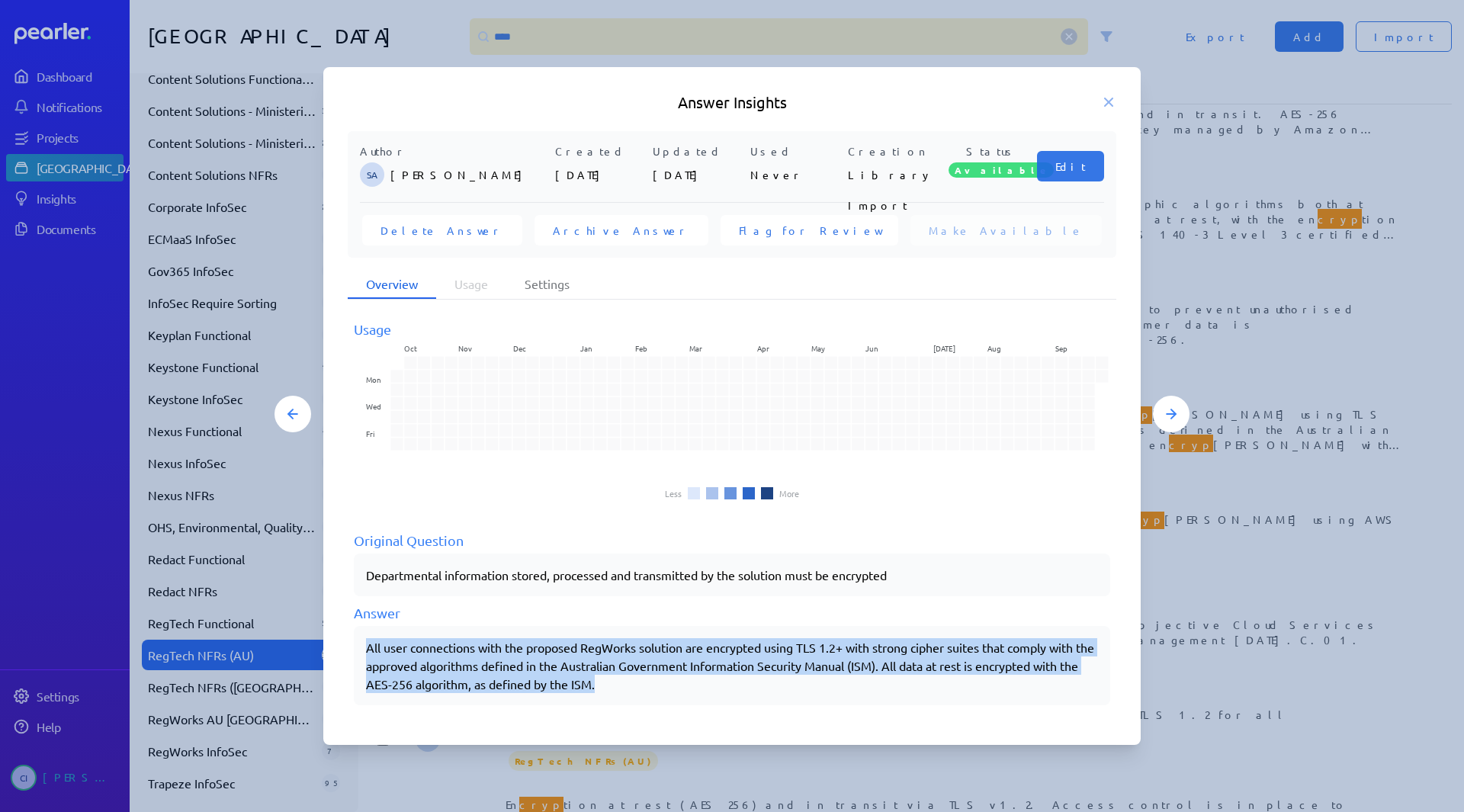
drag, startPoint x: 633, startPoint y: 680, endPoint x: 354, endPoint y: 655, distance: 280.1
click at [354, 655] on div "All user connections with the proposed RegWorks solution are encrypted using TL…" at bounding box center [732, 665] width 756 height 80
copy div "All user connections with the proposed RegWorks solution are encrypted using TL…"
click at [591, 646] on div "All user connections with the proposed RegWorks solution are encrypted using TL…" at bounding box center [732, 665] width 732 height 55
drag, startPoint x: 644, startPoint y: 687, endPoint x: 349, endPoint y: 644, distance: 298.1
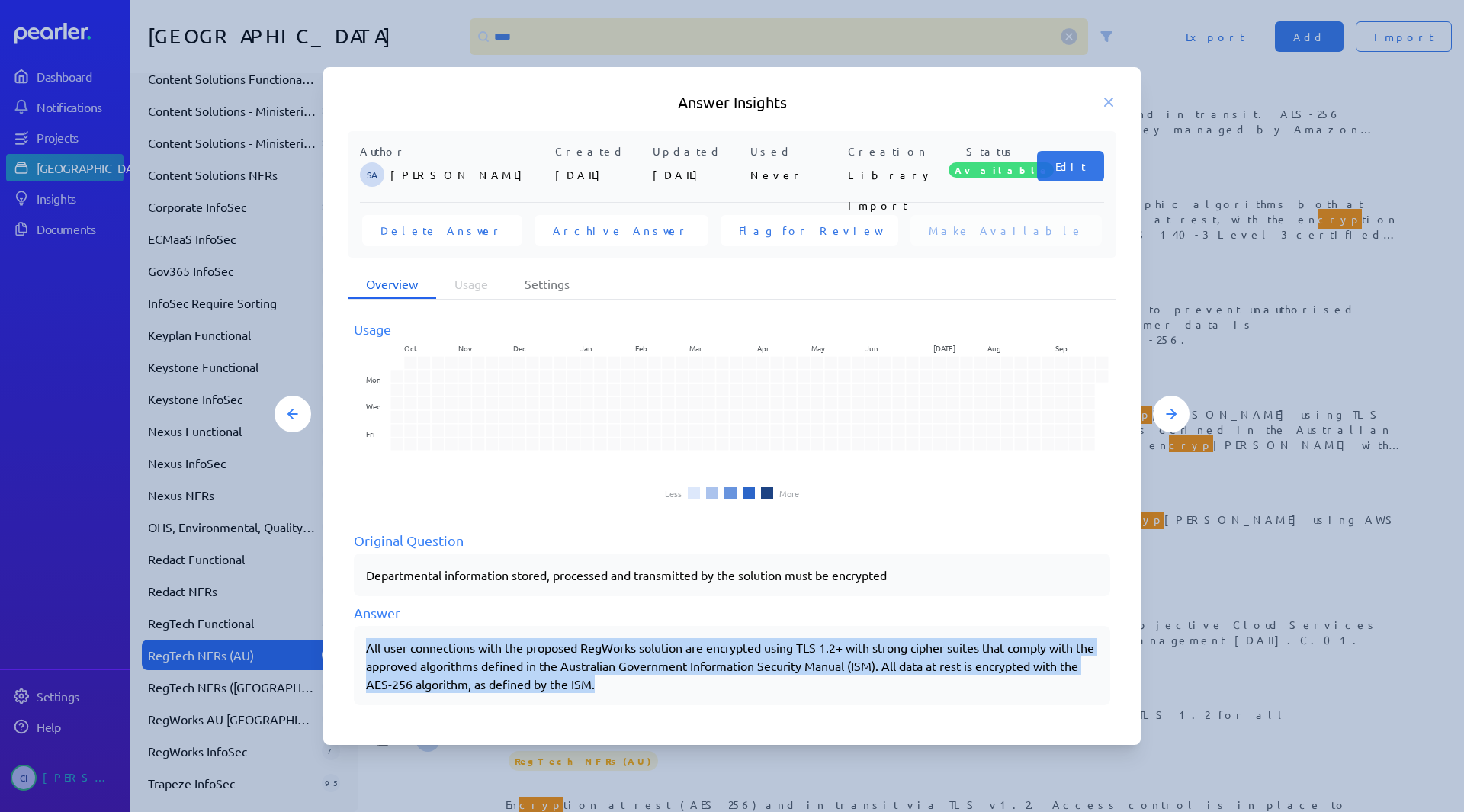
click at [349, 644] on div "Usage Oct Nov Dec Jan Feb Mar Apr May Jun [DATE] Aug Sep Mon Wed Fri Less More …" at bounding box center [732, 510] width 768 height 421
copy div "All user connections with the proposed RegWorks solution are encrypted using TL…"
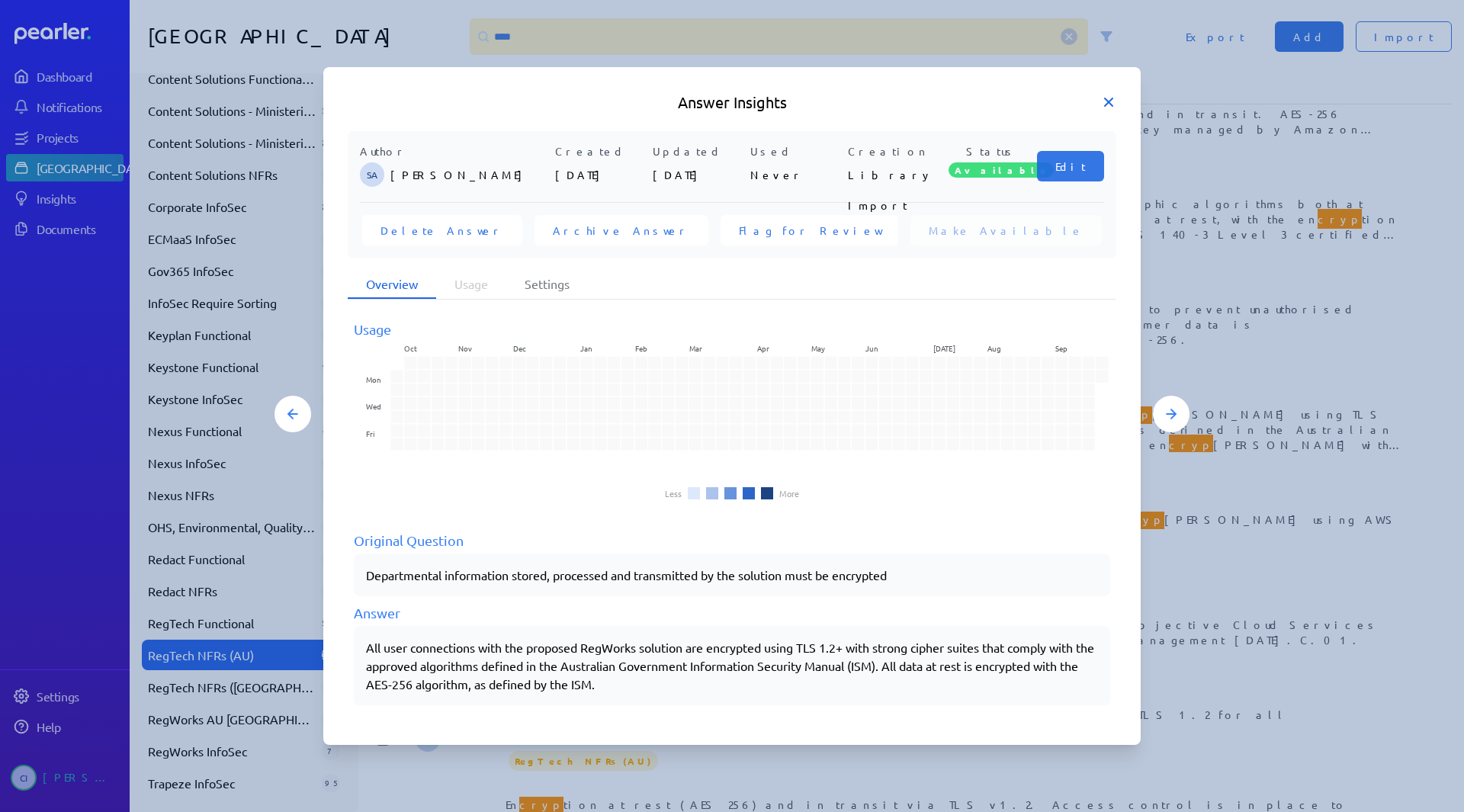
click at [1108, 108] on icon at bounding box center [1108, 102] width 16 height 16
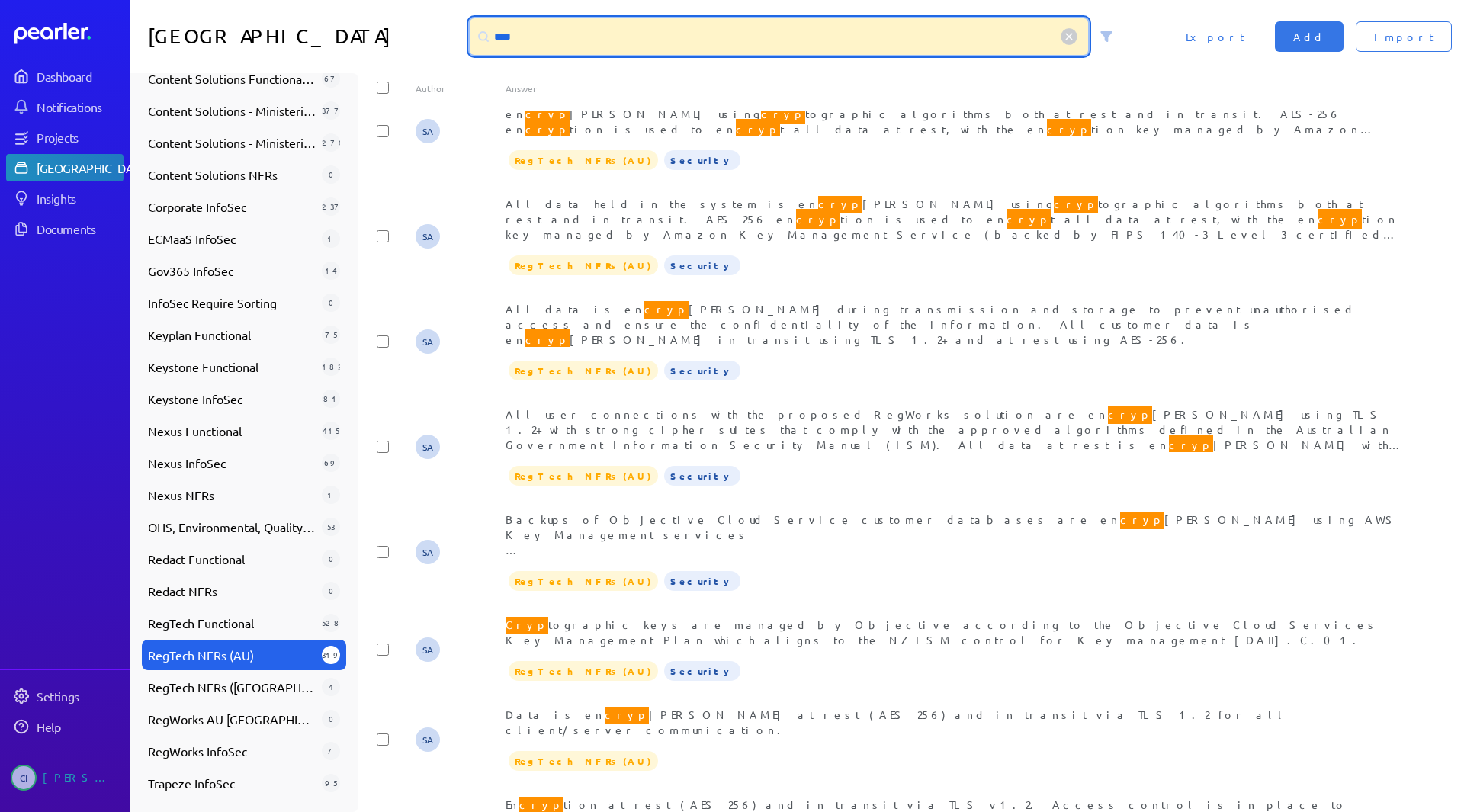
drag, startPoint x: 723, startPoint y: 52, endPoint x: 395, endPoint y: 27, distance: 329.0
click at [395, 27] on div "Answer Library **** Import Add Export" at bounding box center [796, 36] width 1334 height 73
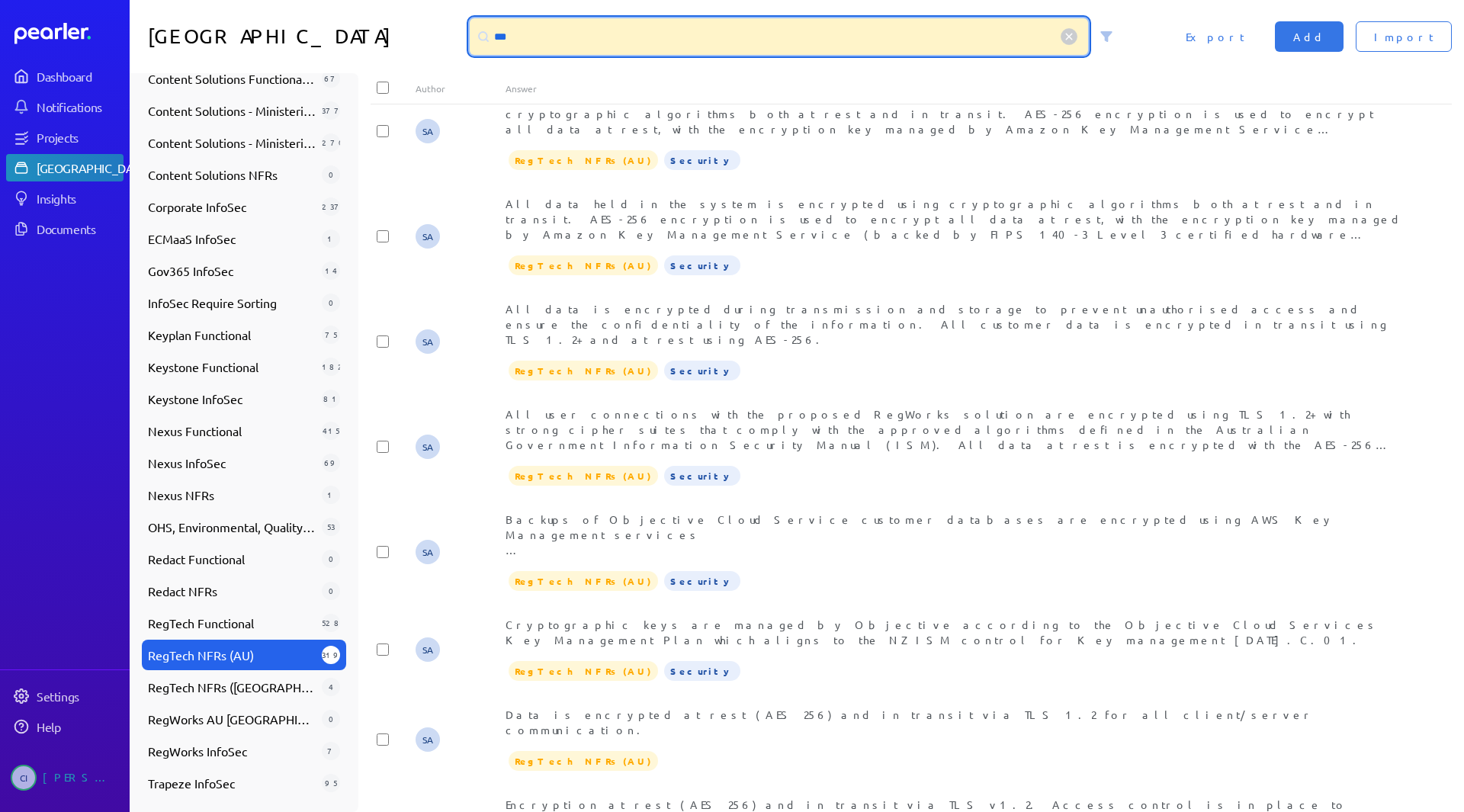
scroll to position [0, 0]
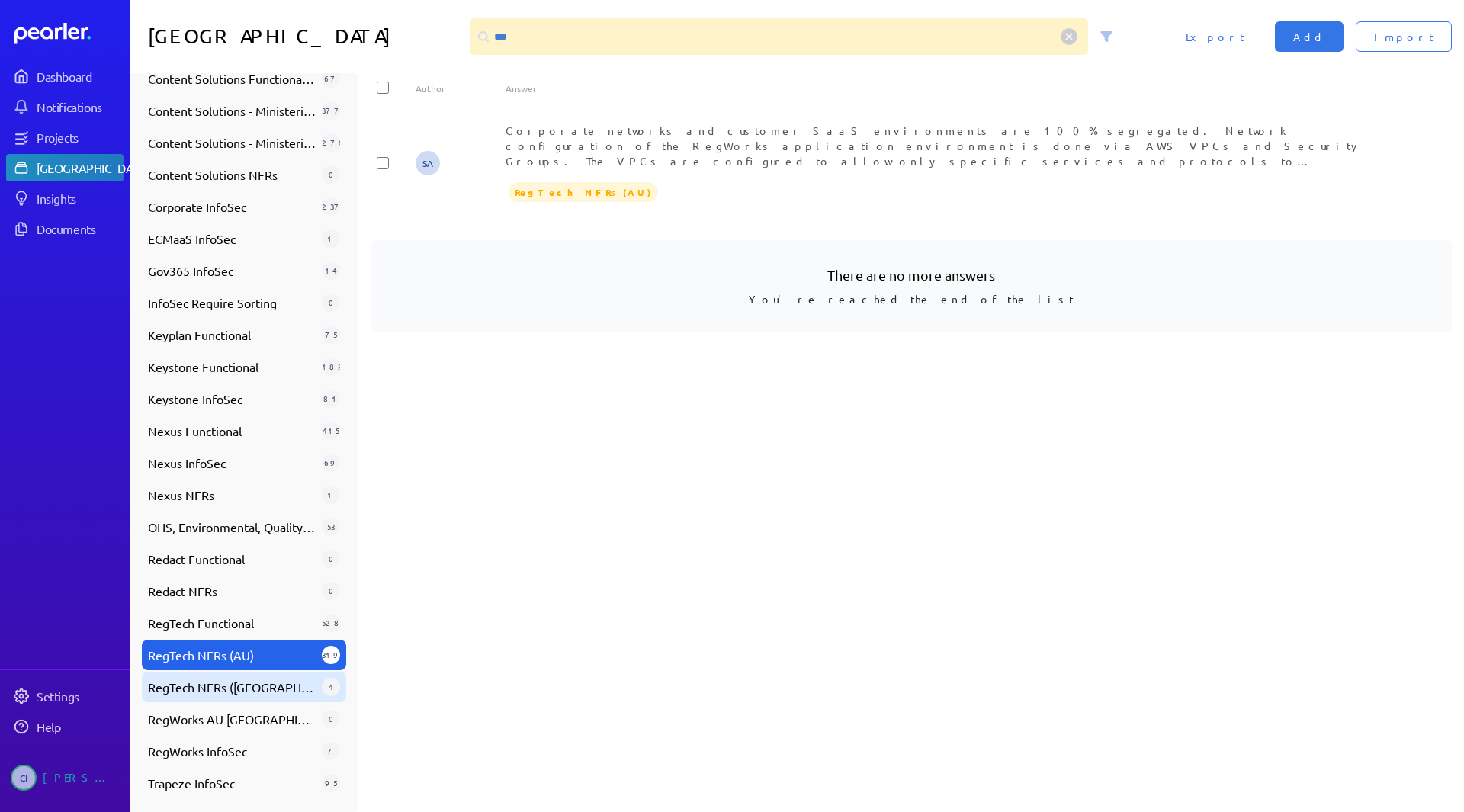
click at [241, 681] on span "RegTech NFRs ([GEOGRAPHIC_DATA])" at bounding box center [231, 687] width 167 height 18
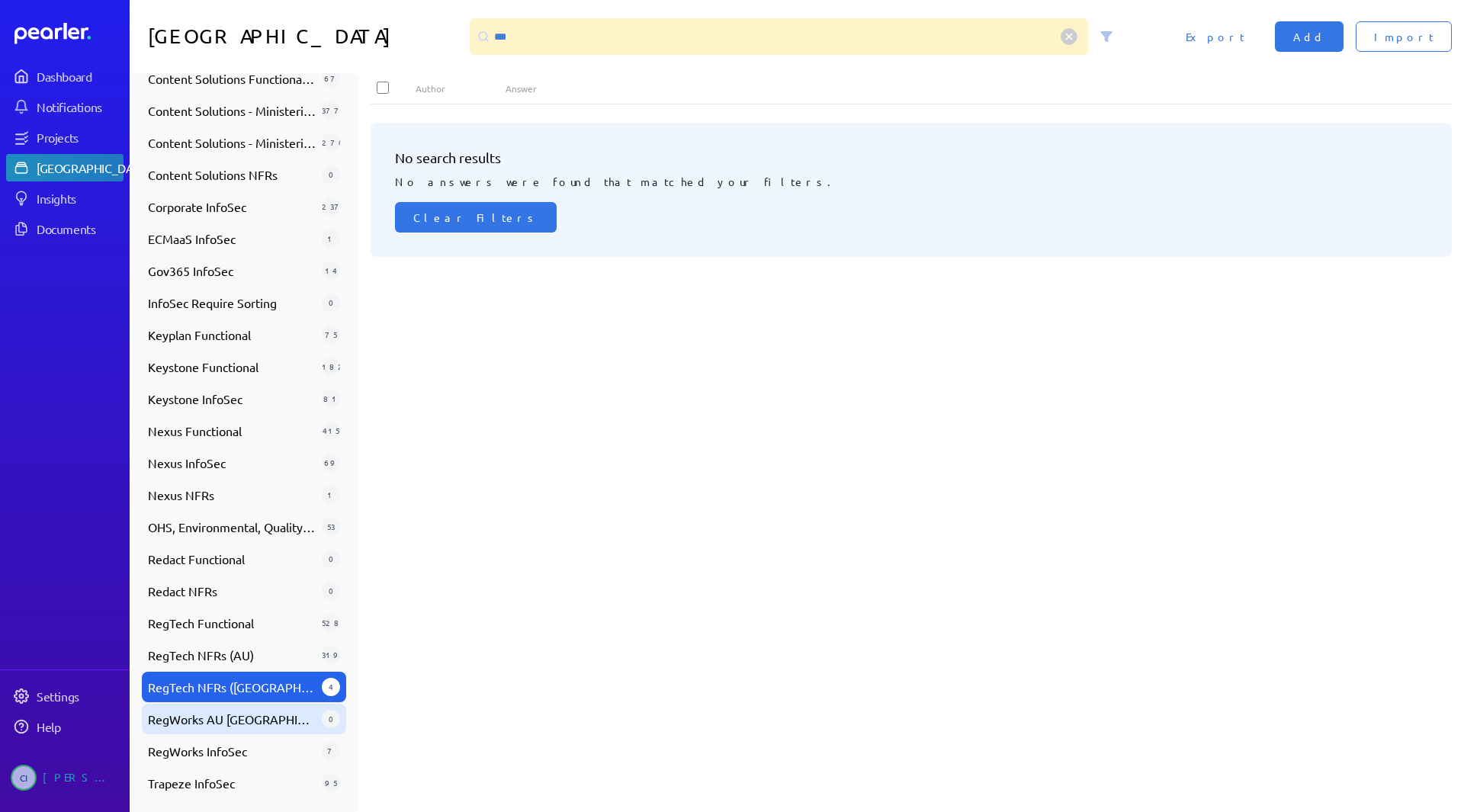
click at [249, 723] on span "RegWorks AU [GEOGRAPHIC_DATA]" at bounding box center [231, 718] width 167 height 18
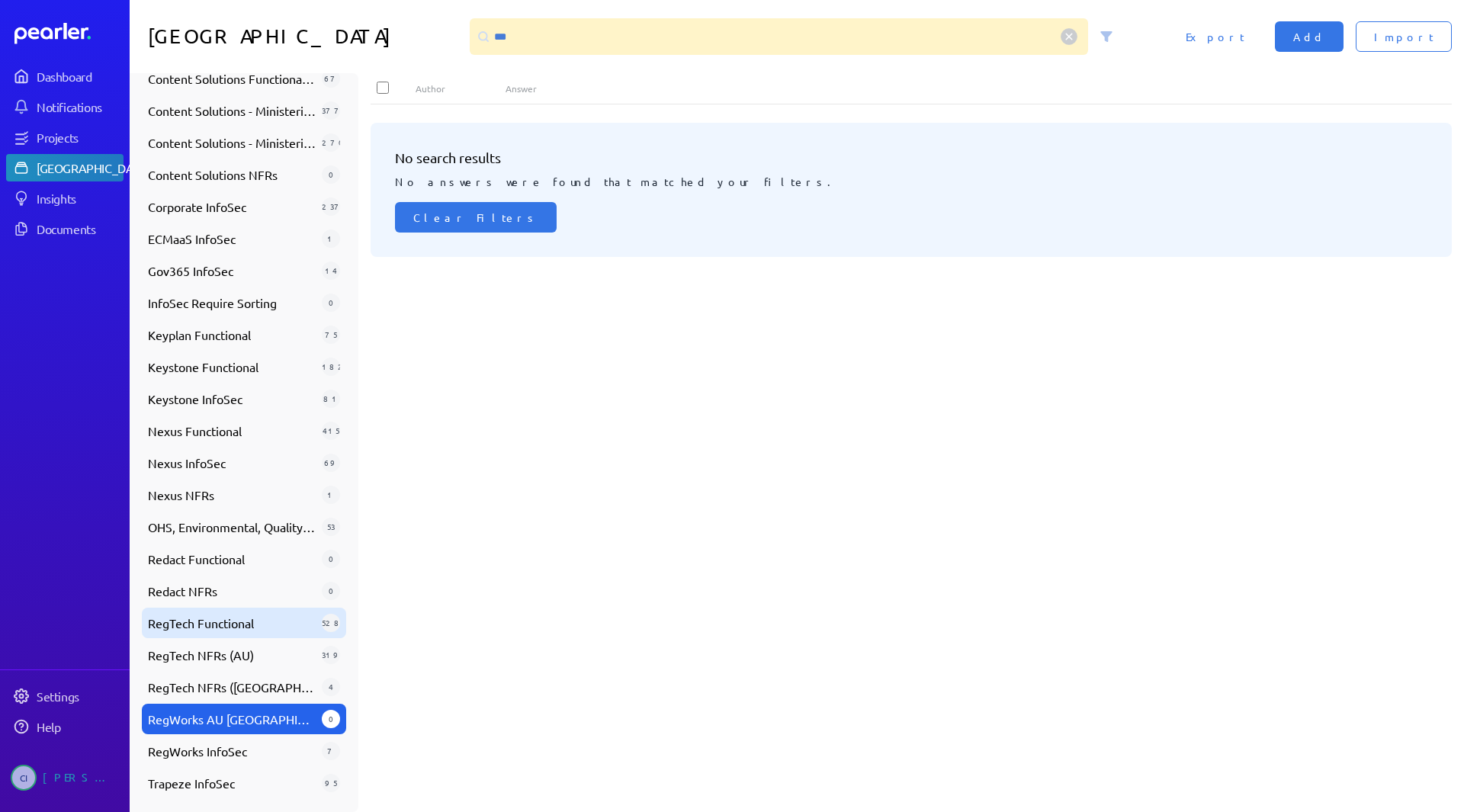
click at [244, 626] on span "RegTech Functional" at bounding box center [231, 623] width 167 height 18
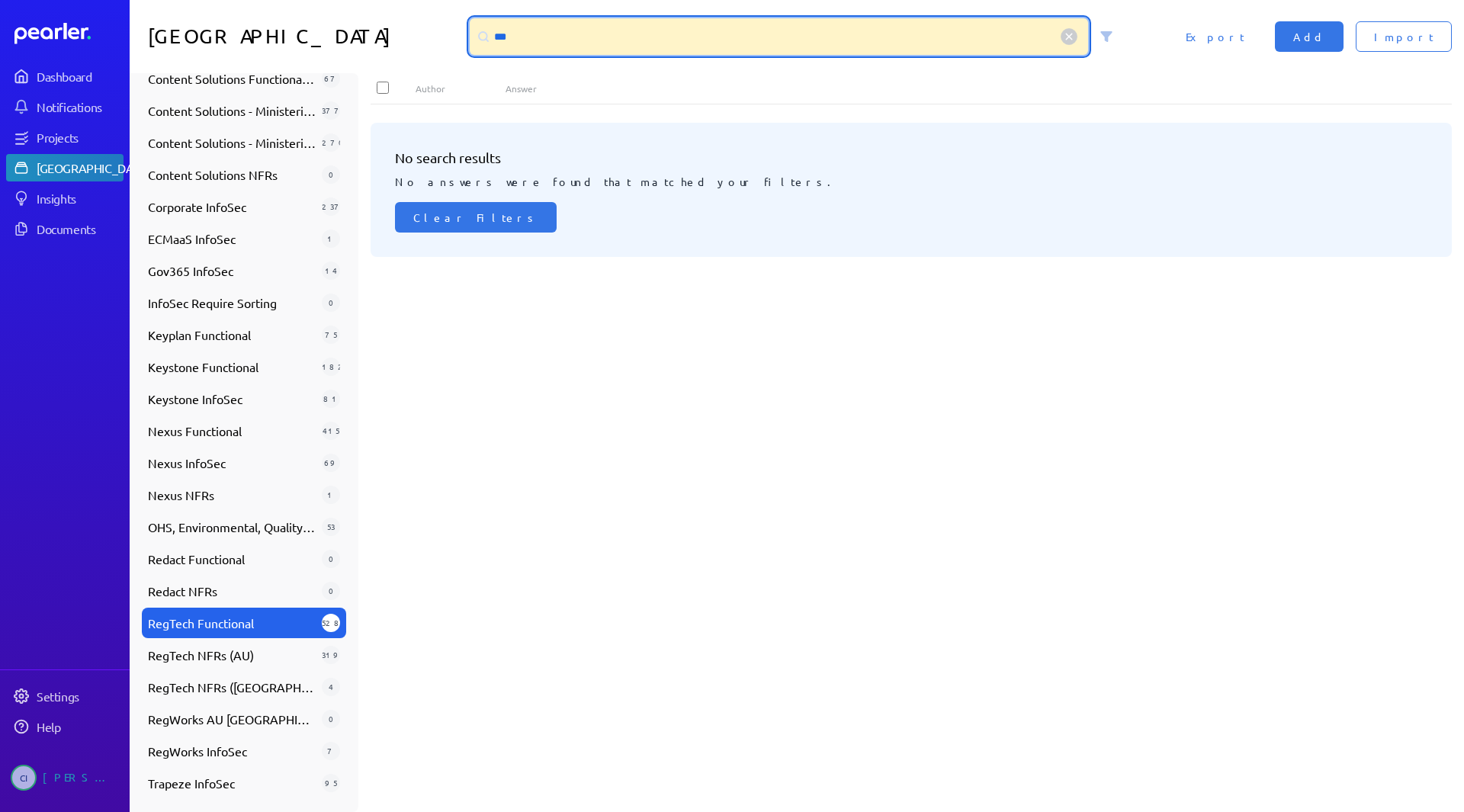
click at [692, 30] on input "***" at bounding box center [779, 36] width 618 height 37
drag, startPoint x: 692, startPoint y: 30, endPoint x: 399, endPoint y: 43, distance: 293.3
click at [399, 43] on div "Answer Library *** Import Add Export" at bounding box center [796, 36] width 1334 height 73
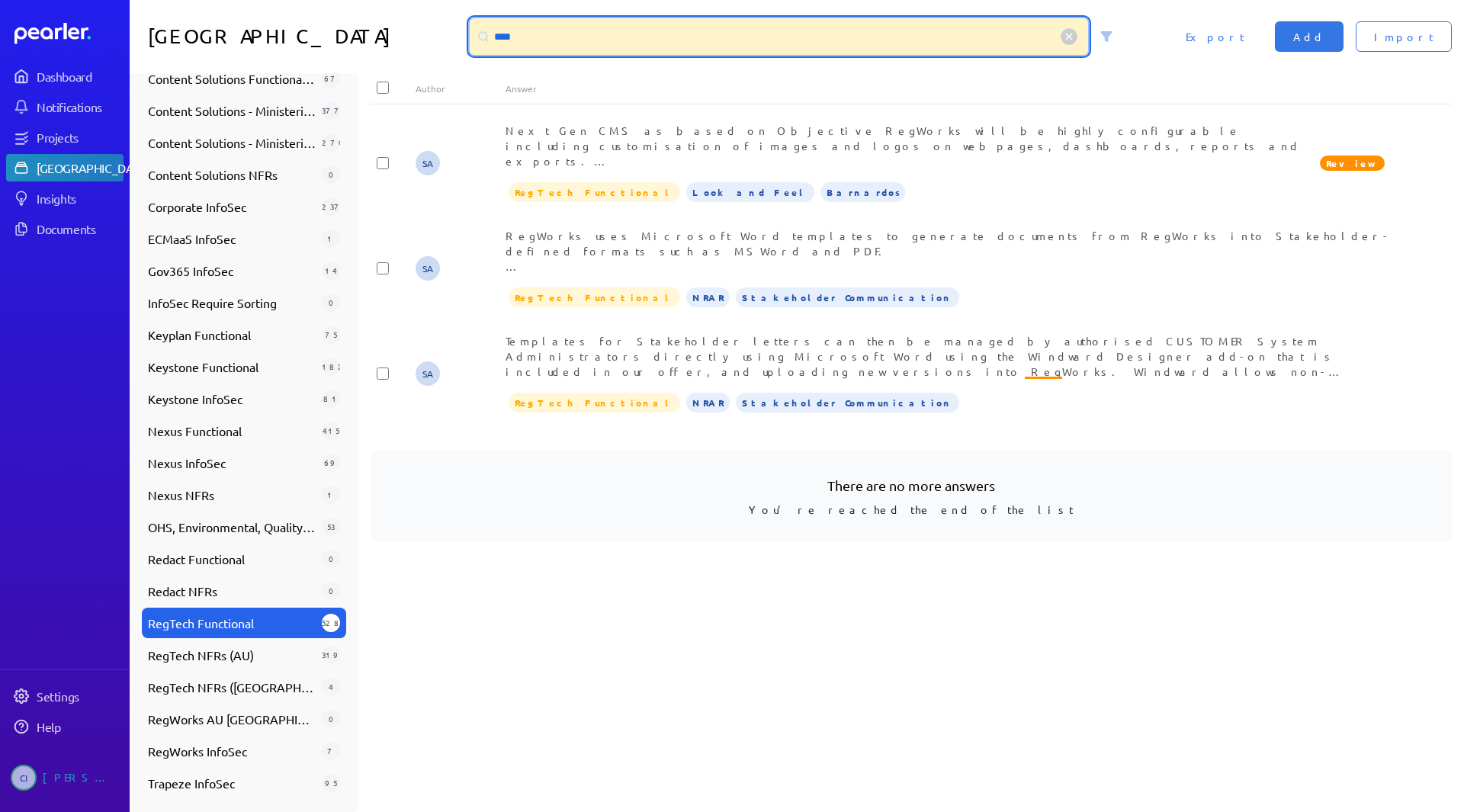
drag, startPoint x: 554, startPoint y: 44, endPoint x: 467, endPoint y: 39, distance: 87.1
click at [467, 39] on div "****" at bounding box center [796, 36] width 667 height 37
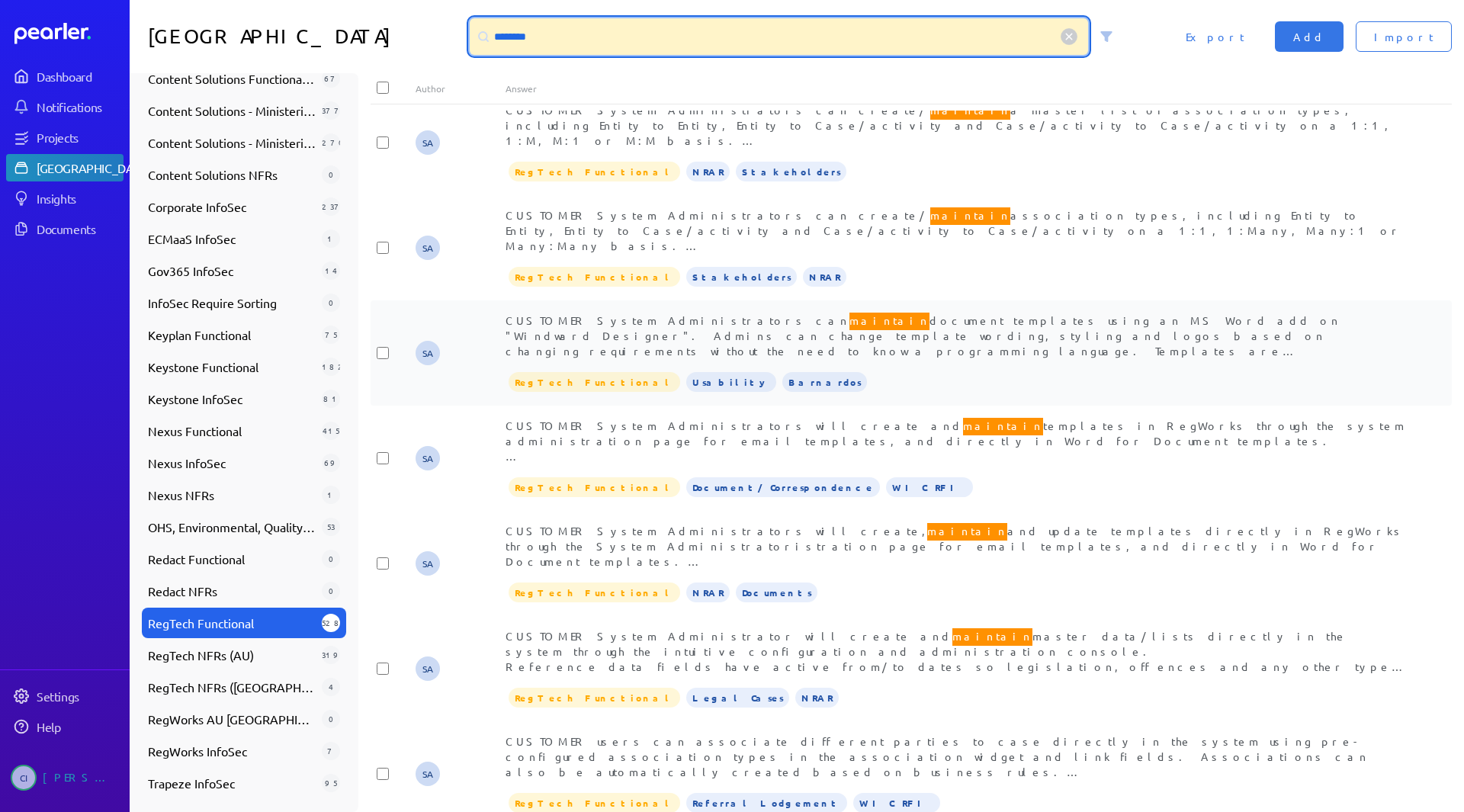
scroll to position [1372, 0]
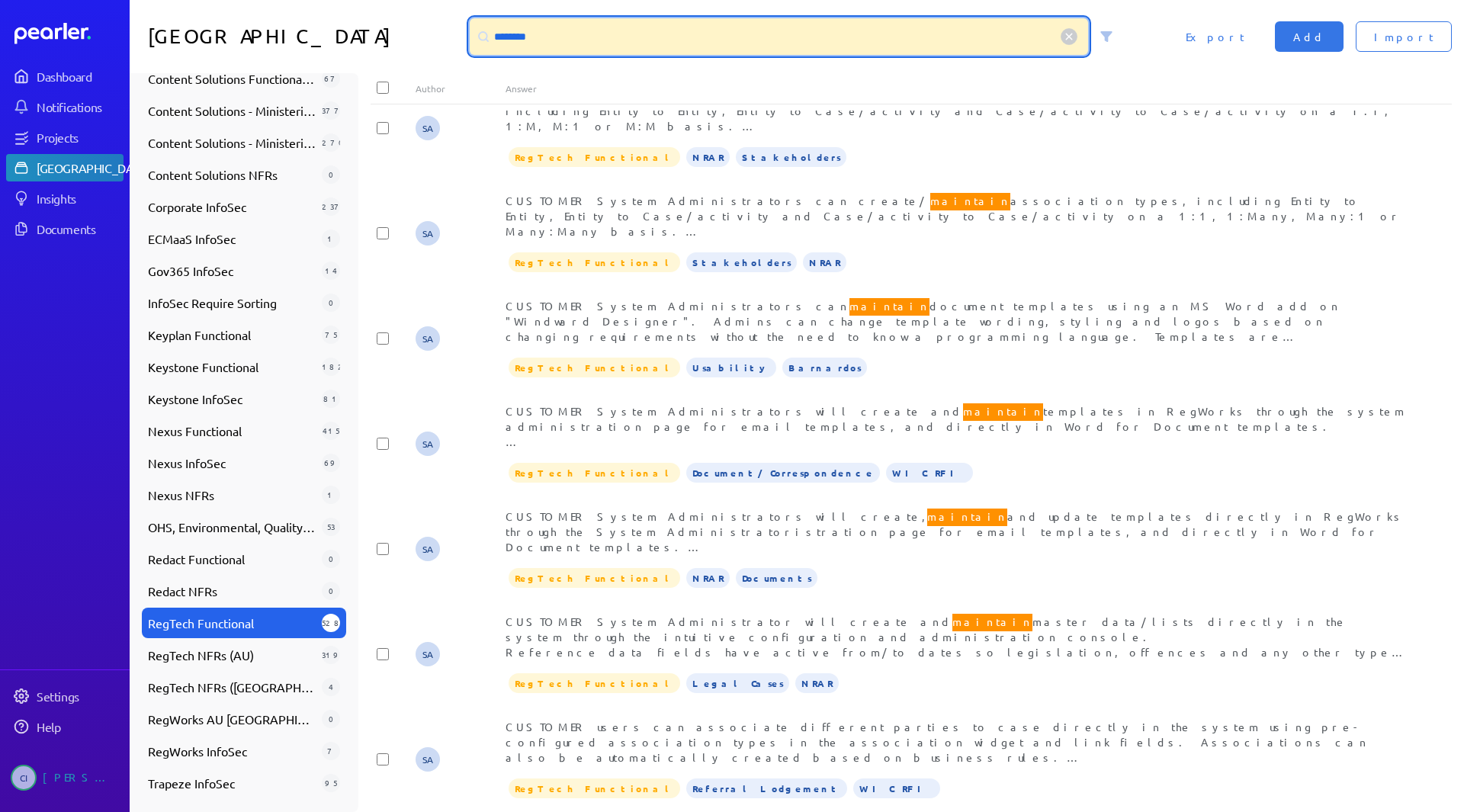
drag, startPoint x: 633, startPoint y: 31, endPoint x: 314, endPoint y: 6, distance: 320.0
click at [314, 6] on div "Answer Library ******** Import Add Export" at bounding box center [796, 36] width 1334 height 73
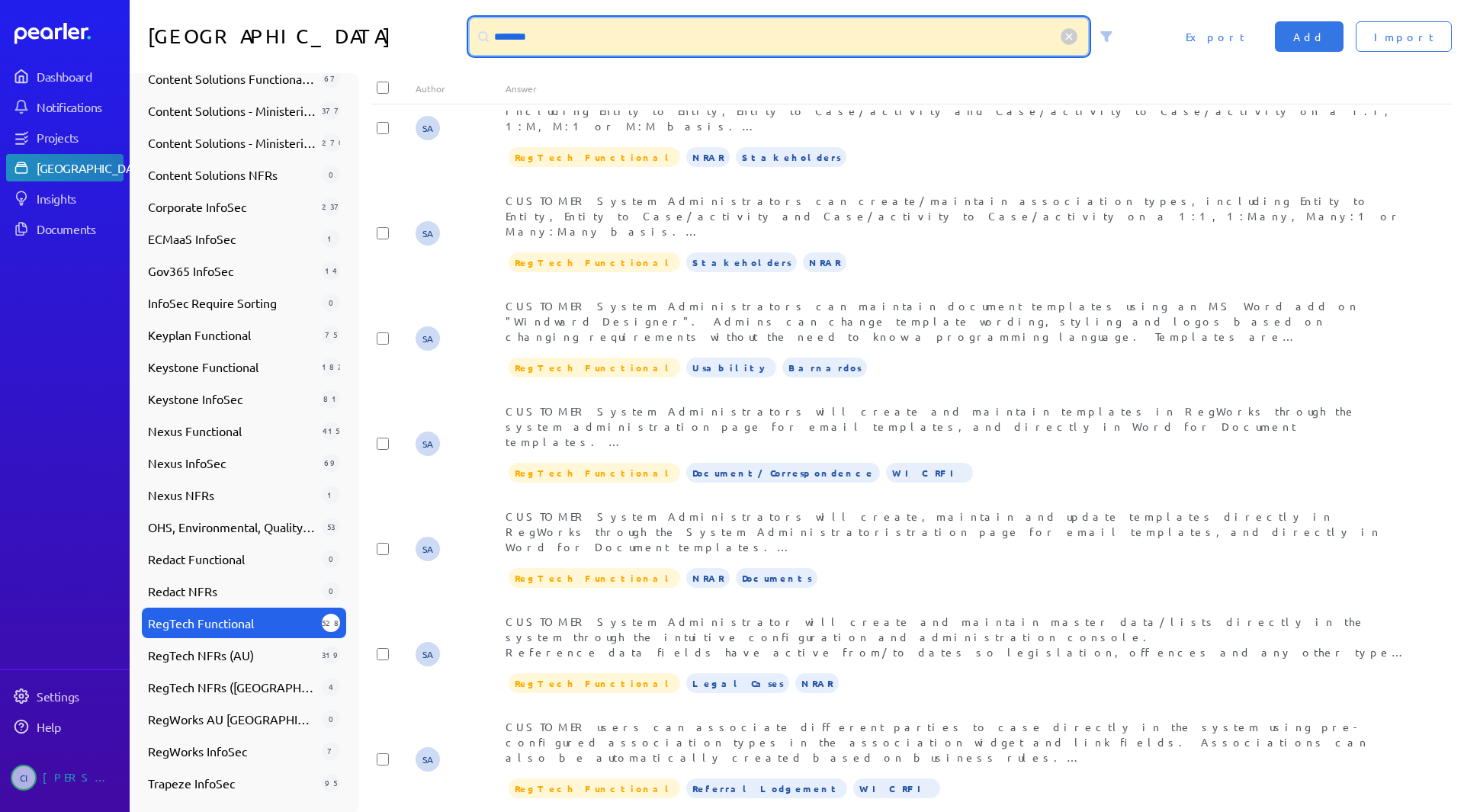
scroll to position [0, 0]
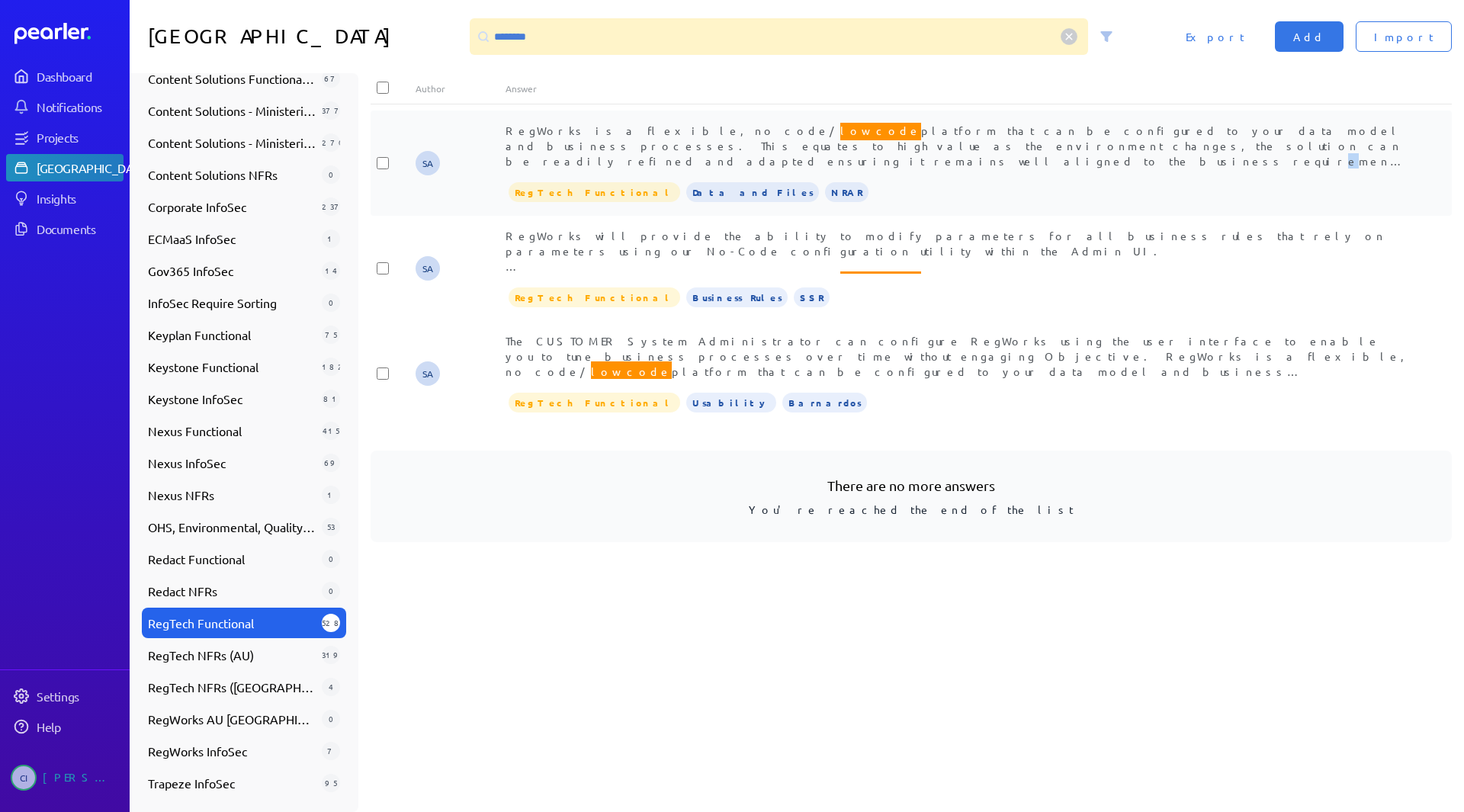
click at [934, 139] on div "RegWorks is a flexible, no code/ low code platform that can be configured to yo…" at bounding box center [955, 146] width 901 height 46
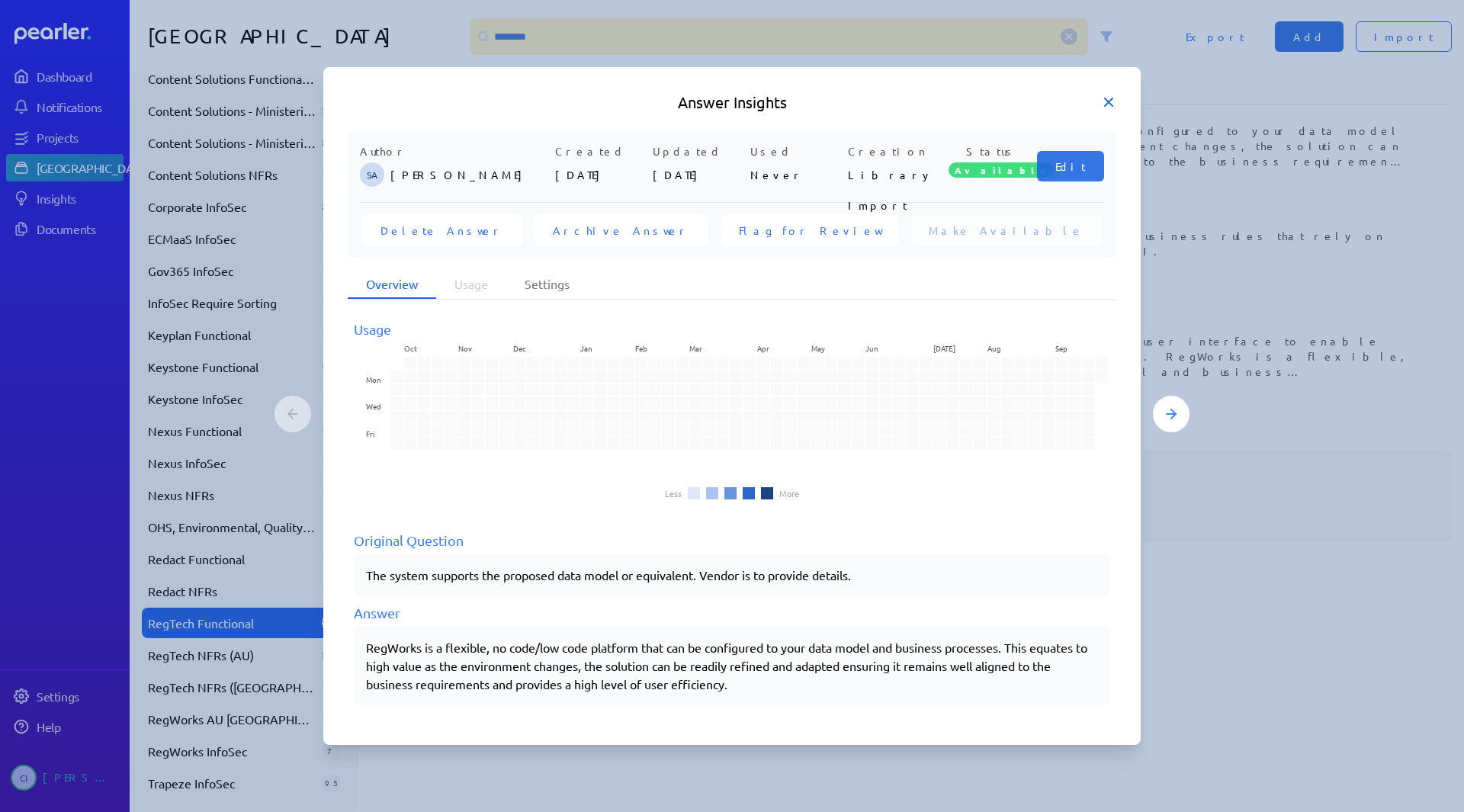
click at [1111, 102] on icon at bounding box center [1108, 102] width 16 height 16
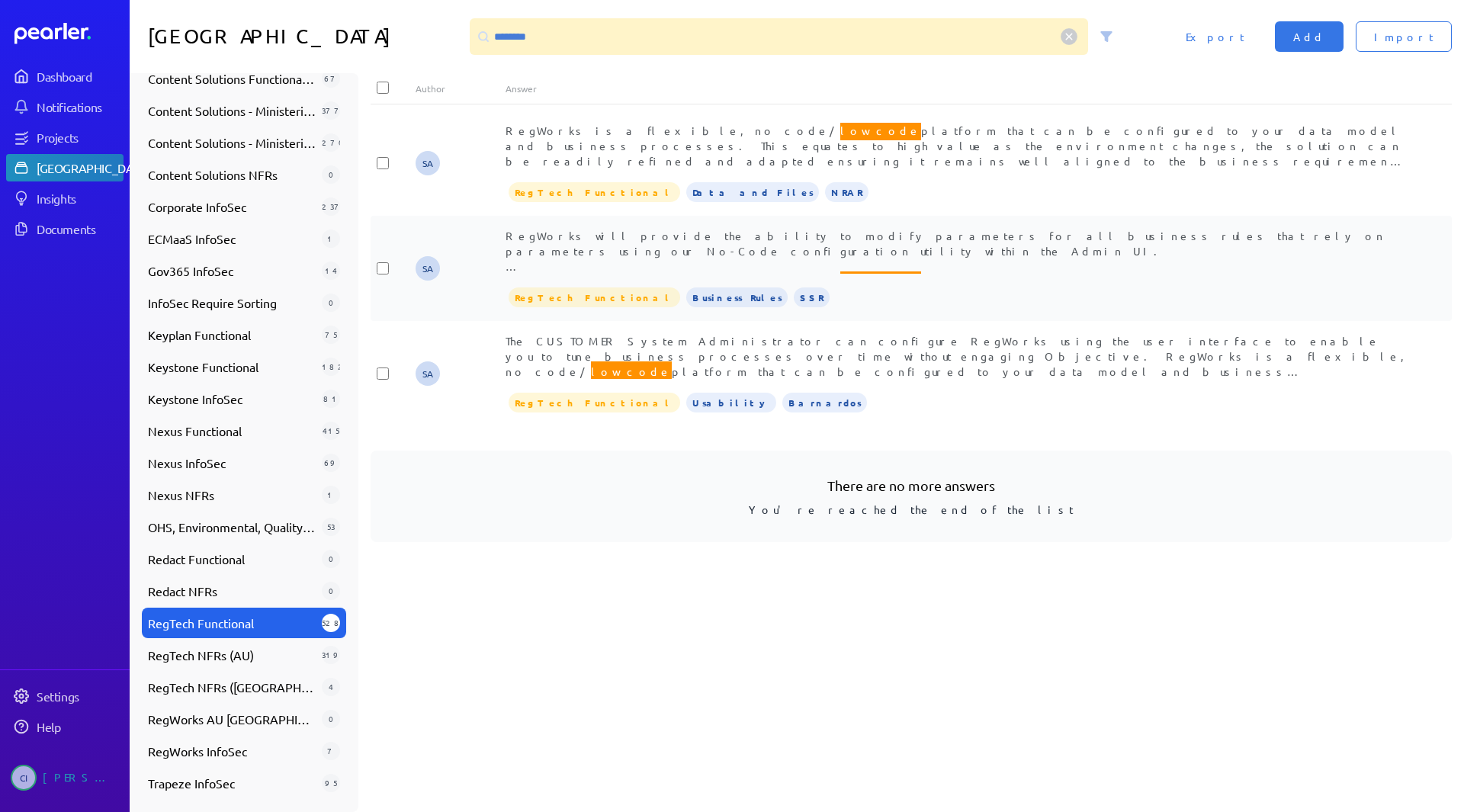
click at [824, 269] on div "RegWorks will provide the ability to modify parameters for all business rules t…" at bounding box center [955, 268] width 901 height 81
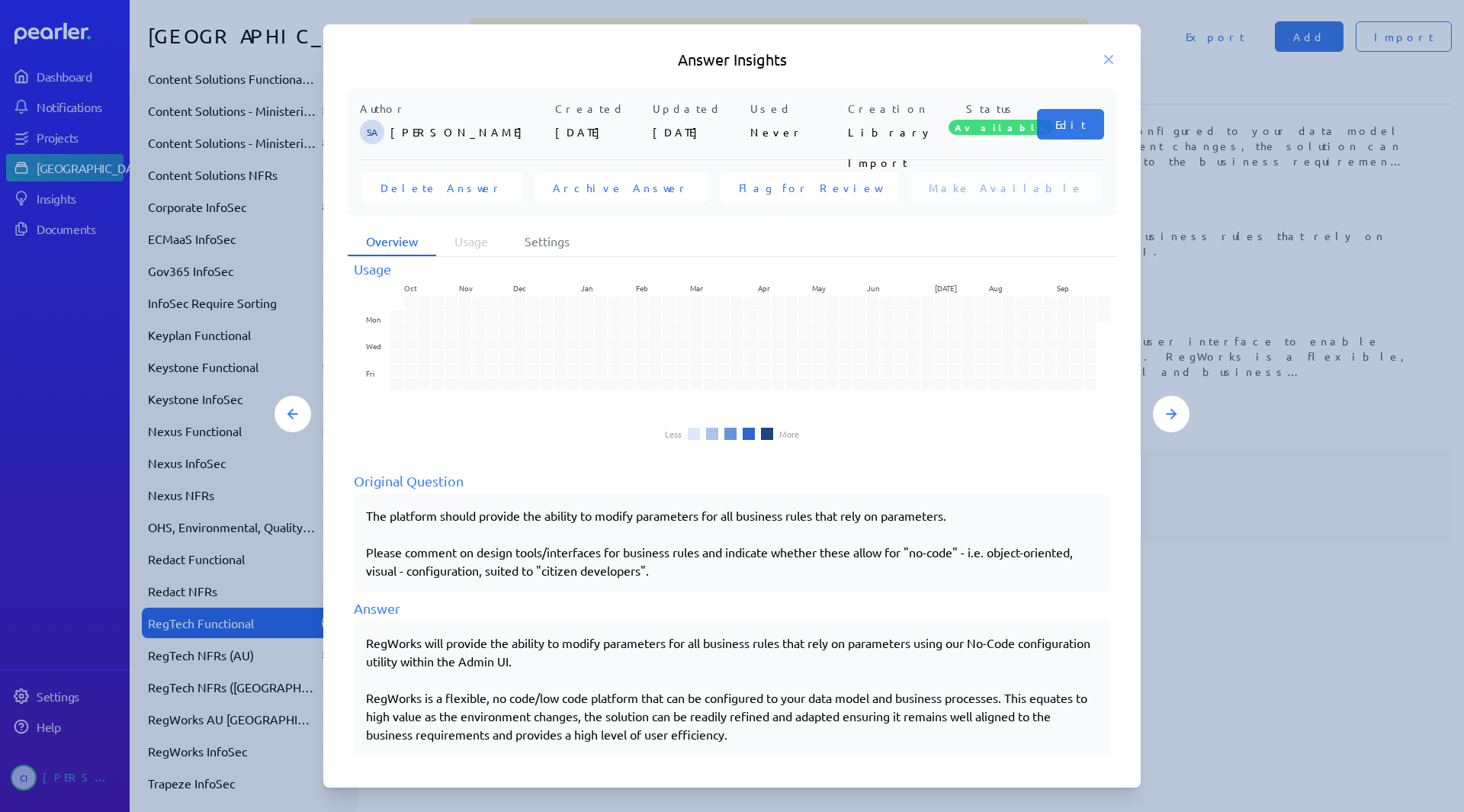
scroll to position [23, 0]
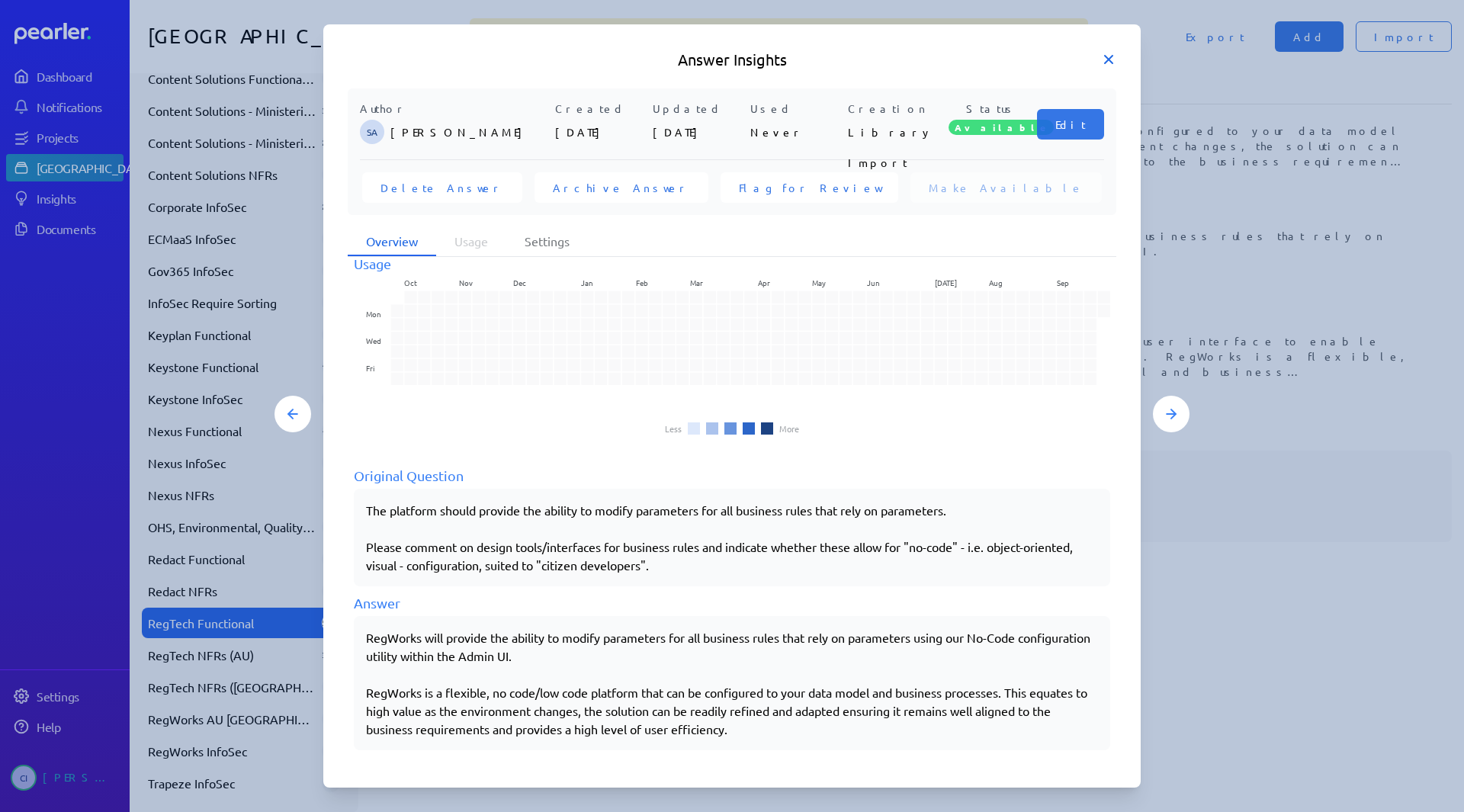
click at [1111, 59] on icon at bounding box center [1108, 59] width 16 height 16
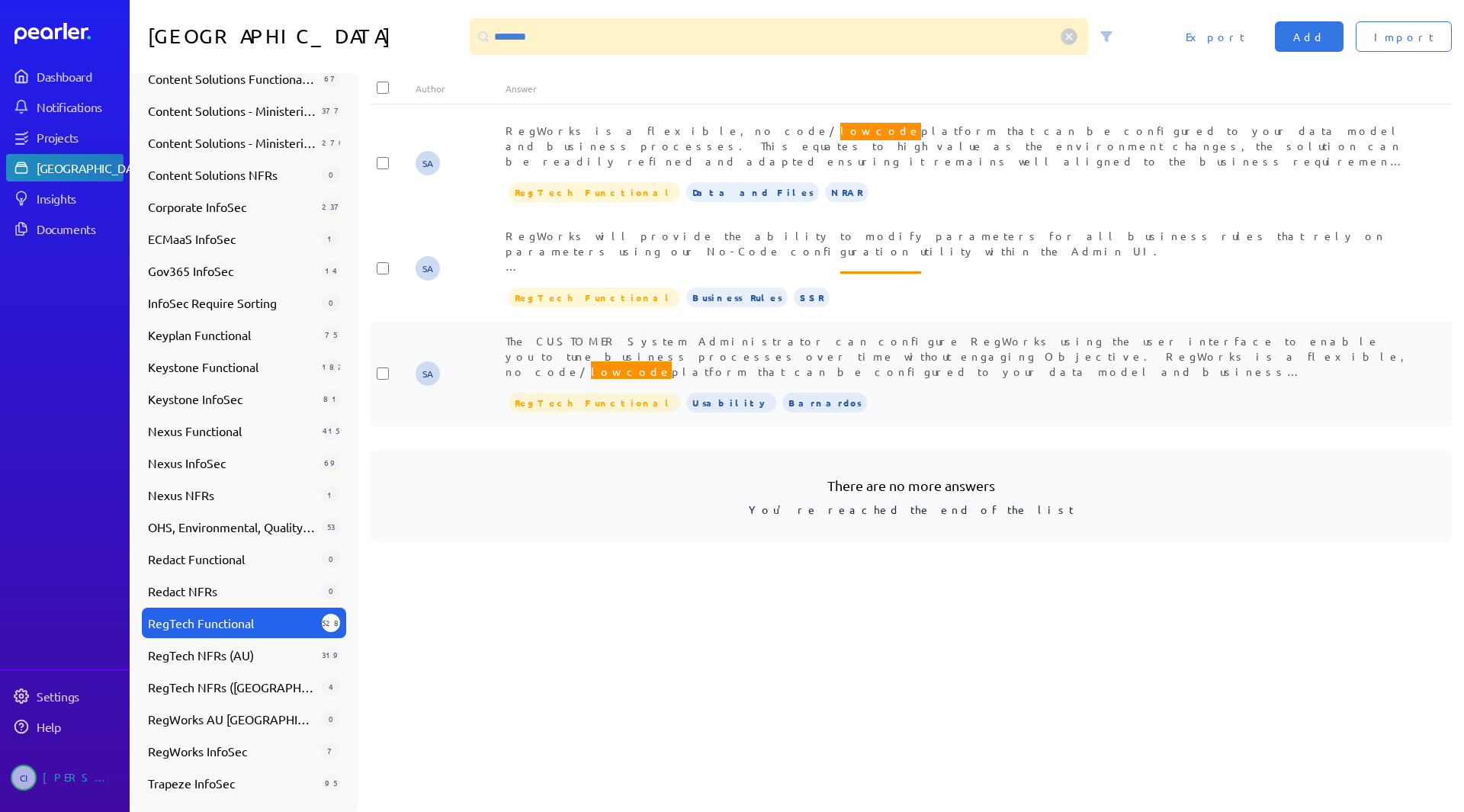
click at [753, 369] on div "The CUSTOMER System Administrator can configure RegWorks using the user interfa…" at bounding box center [955, 373] width 901 height 81
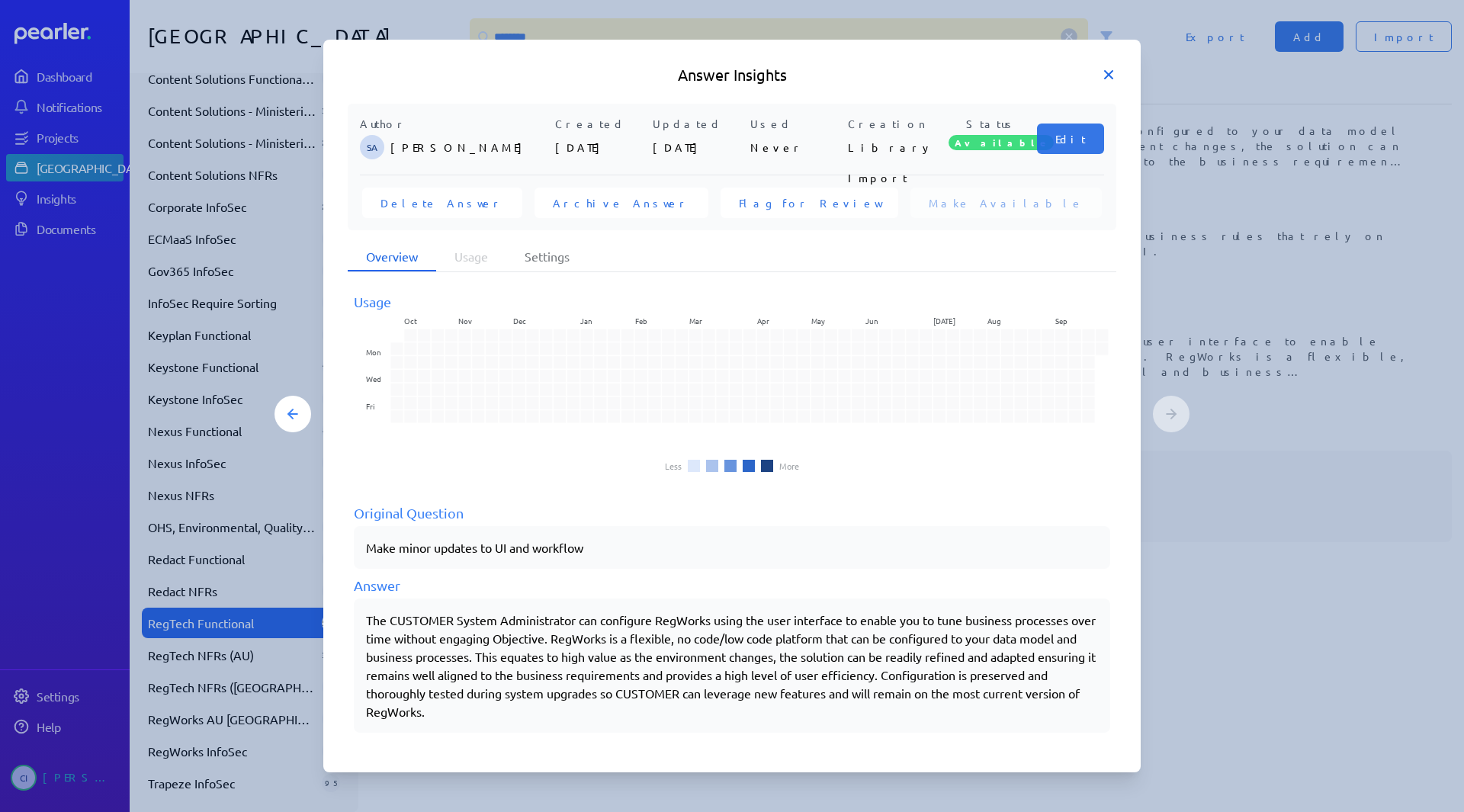
click at [1103, 80] on icon at bounding box center [1108, 75] width 16 height 16
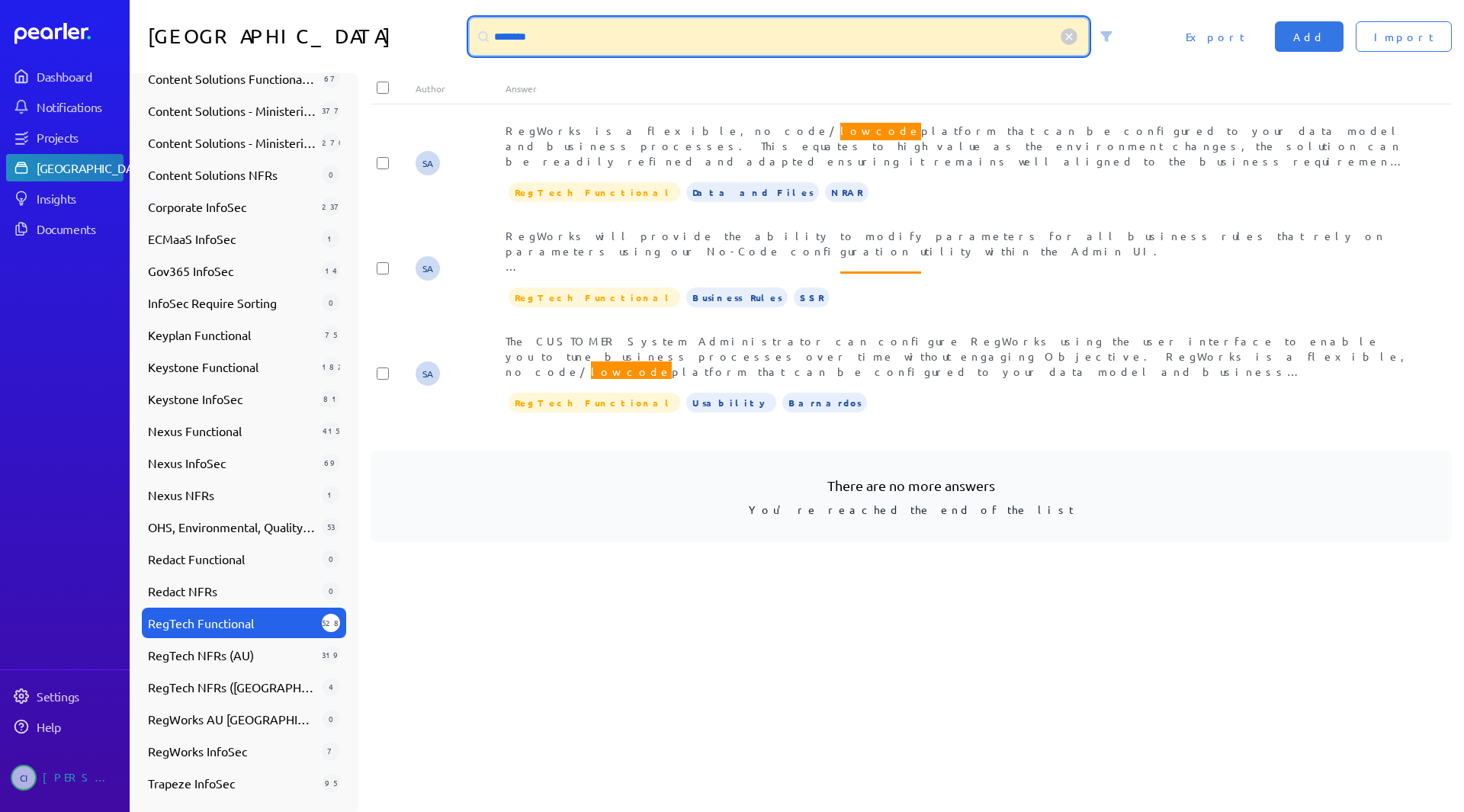
drag, startPoint x: 666, startPoint y: 30, endPoint x: 140, endPoint y: 6, distance: 526.5
click at [202, 21] on div "Answer Library ******** Import Add Export" at bounding box center [796, 36] width 1334 height 73
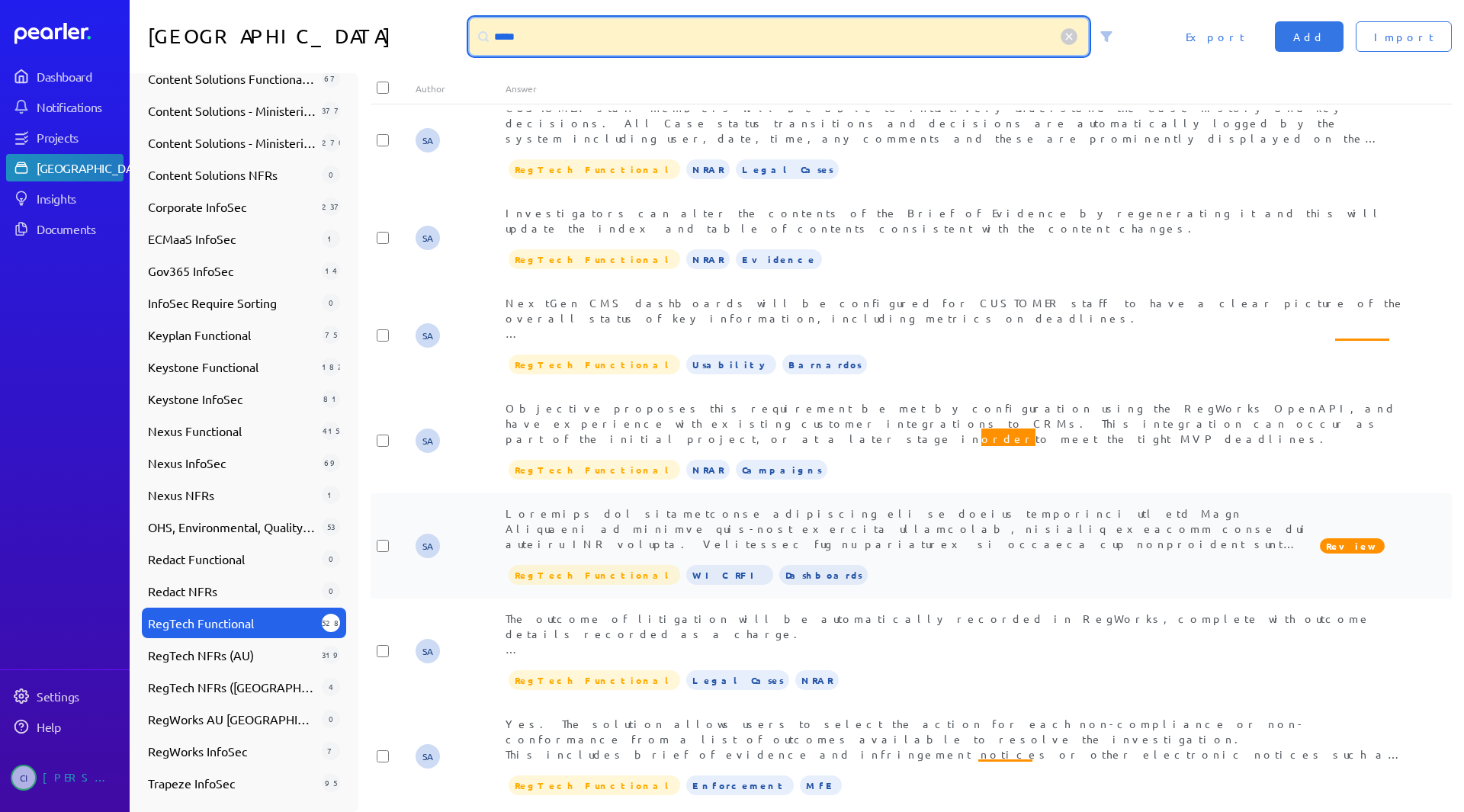
scroll to position [427, 0]
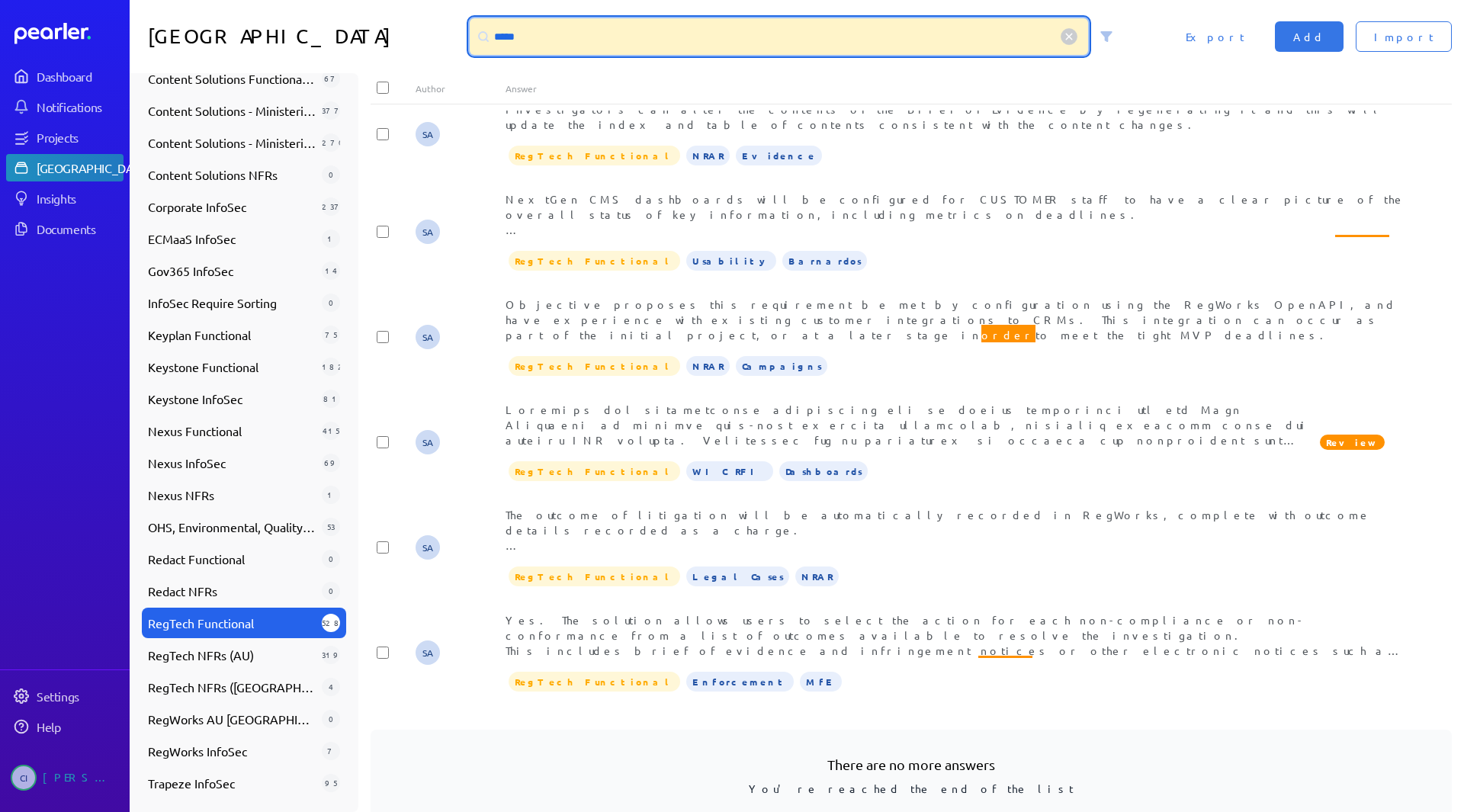
drag, startPoint x: 621, startPoint y: 36, endPoint x: 287, endPoint y: 2, distance: 335.7
click at [287, 2] on div "Answer Library ***** Import Add Export" at bounding box center [796, 36] width 1334 height 73
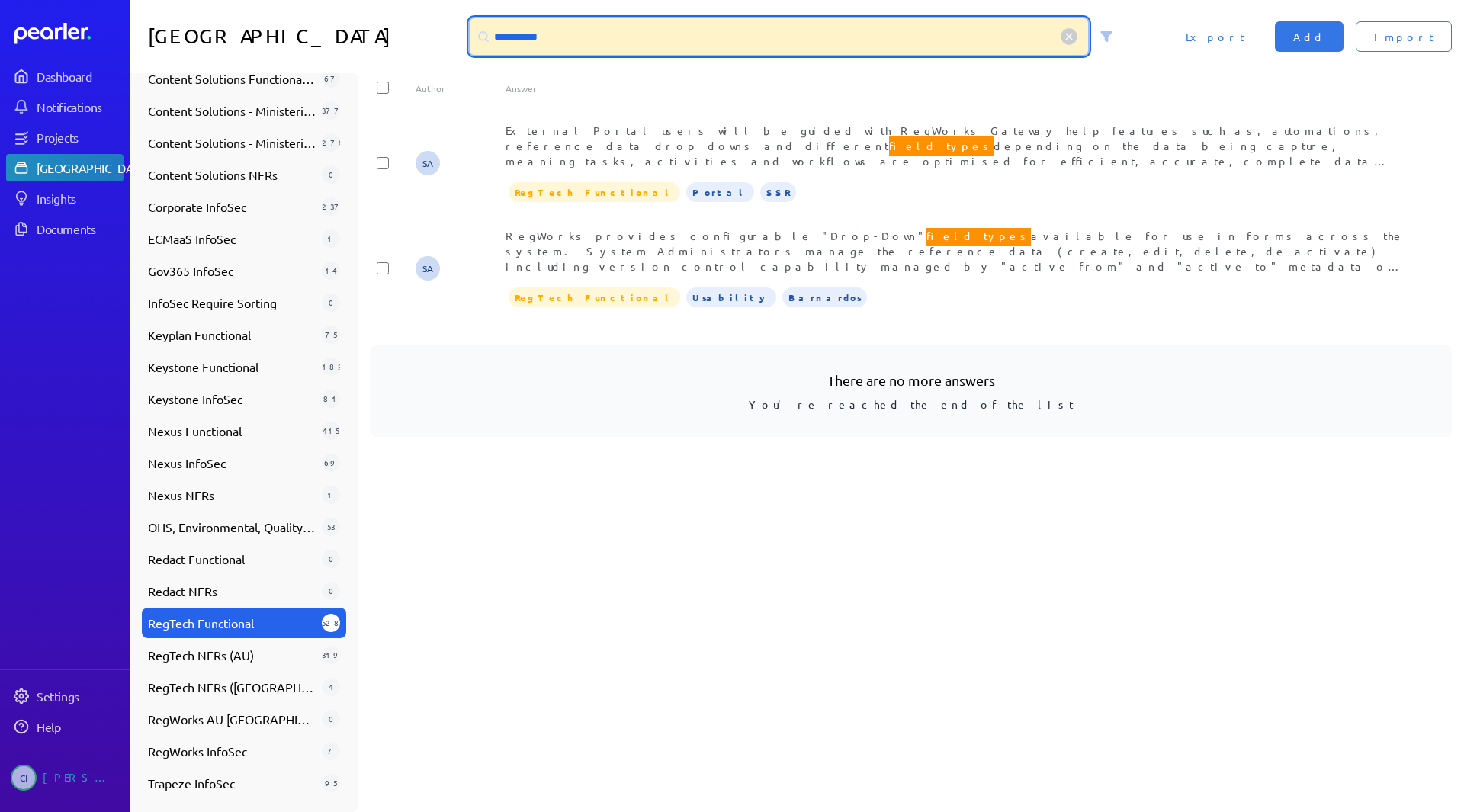
scroll to position [0, 0]
drag, startPoint x: 605, startPoint y: 42, endPoint x: 343, endPoint y: 38, distance: 262.0
click at [351, 27] on div "**********" at bounding box center [796, 36] width 1334 height 73
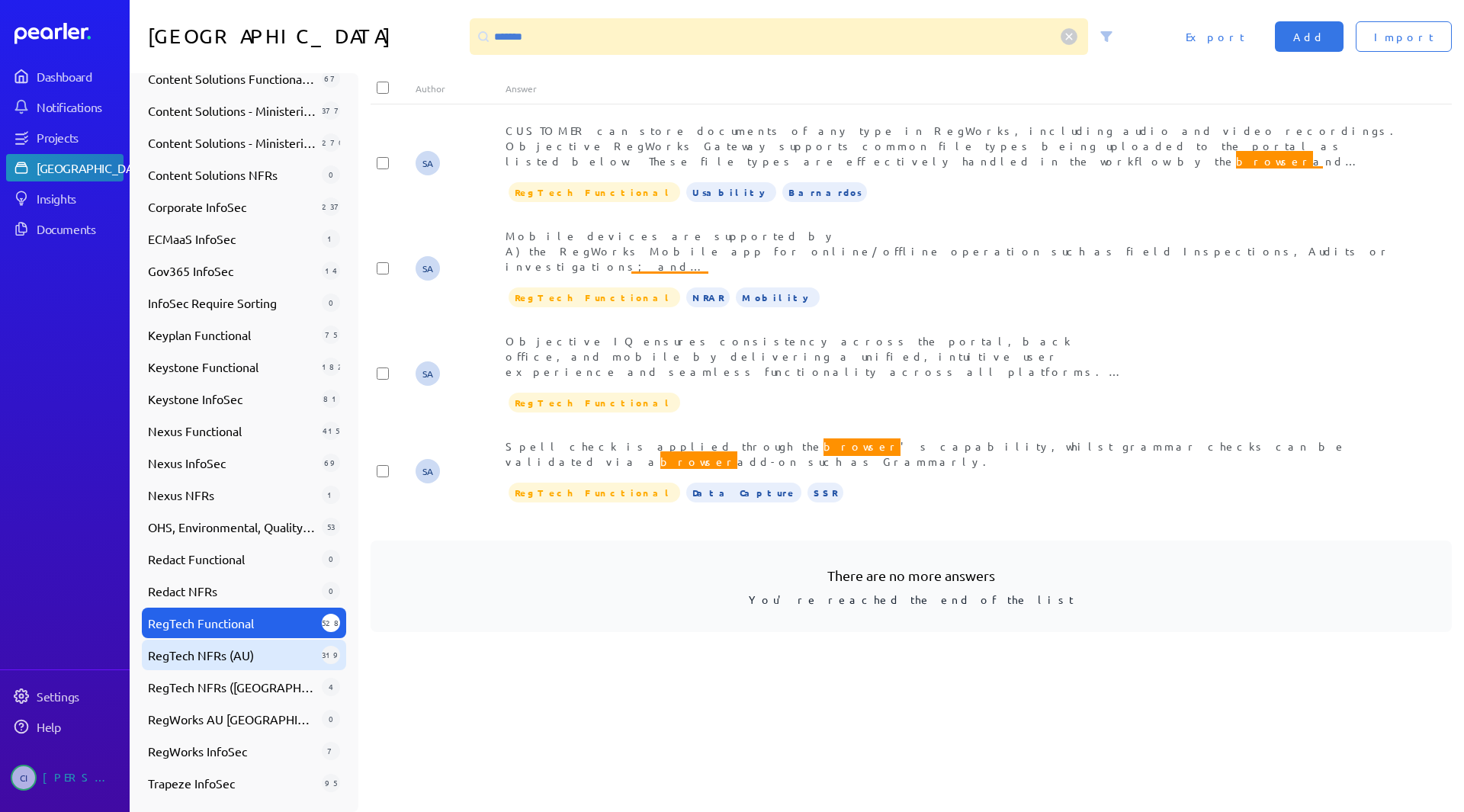
click at [259, 655] on span "RegTech NFRs (AU)" at bounding box center [231, 655] width 167 height 18
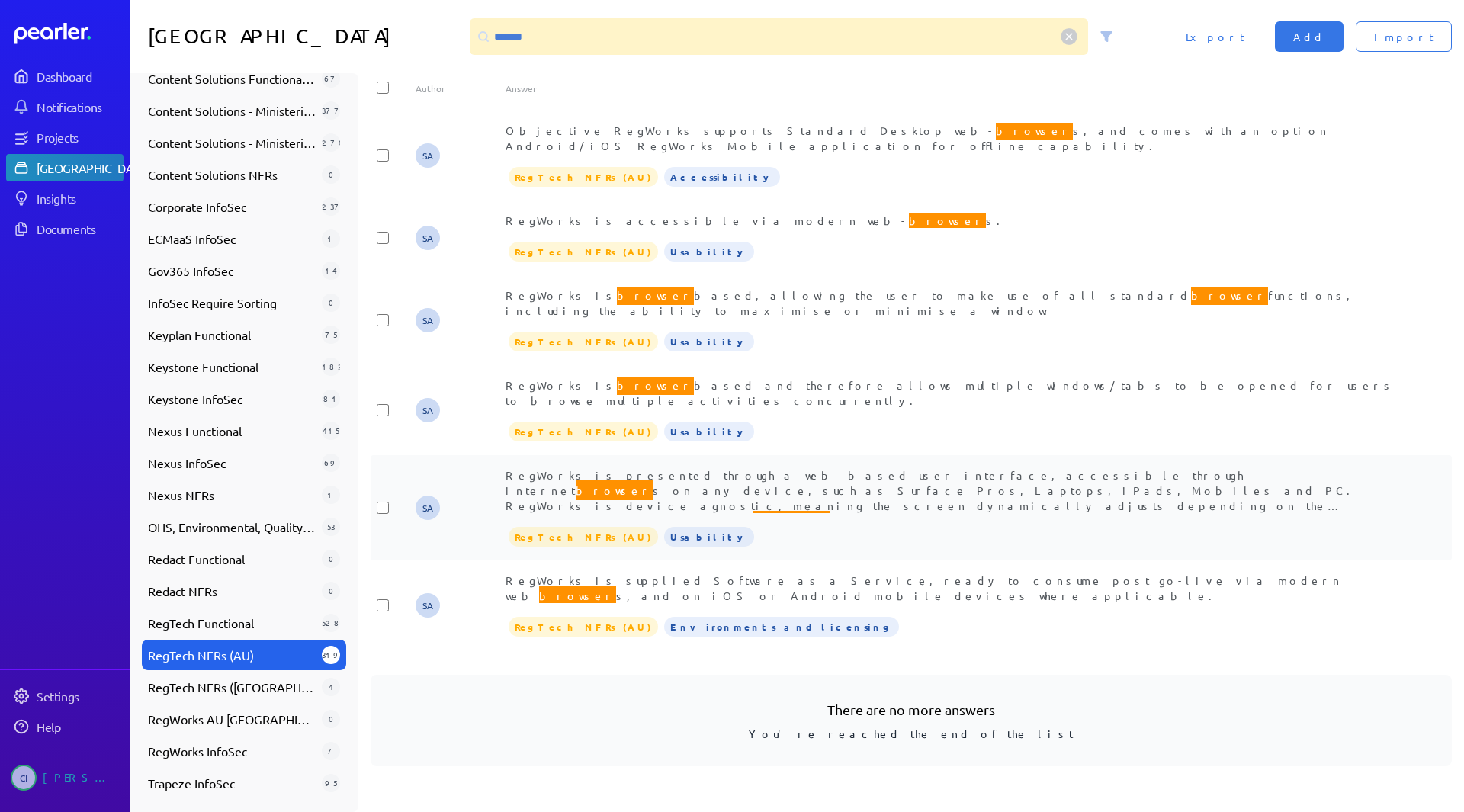
click at [653, 481] on span "browser" at bounding box center [614, 490] width 77 height 20
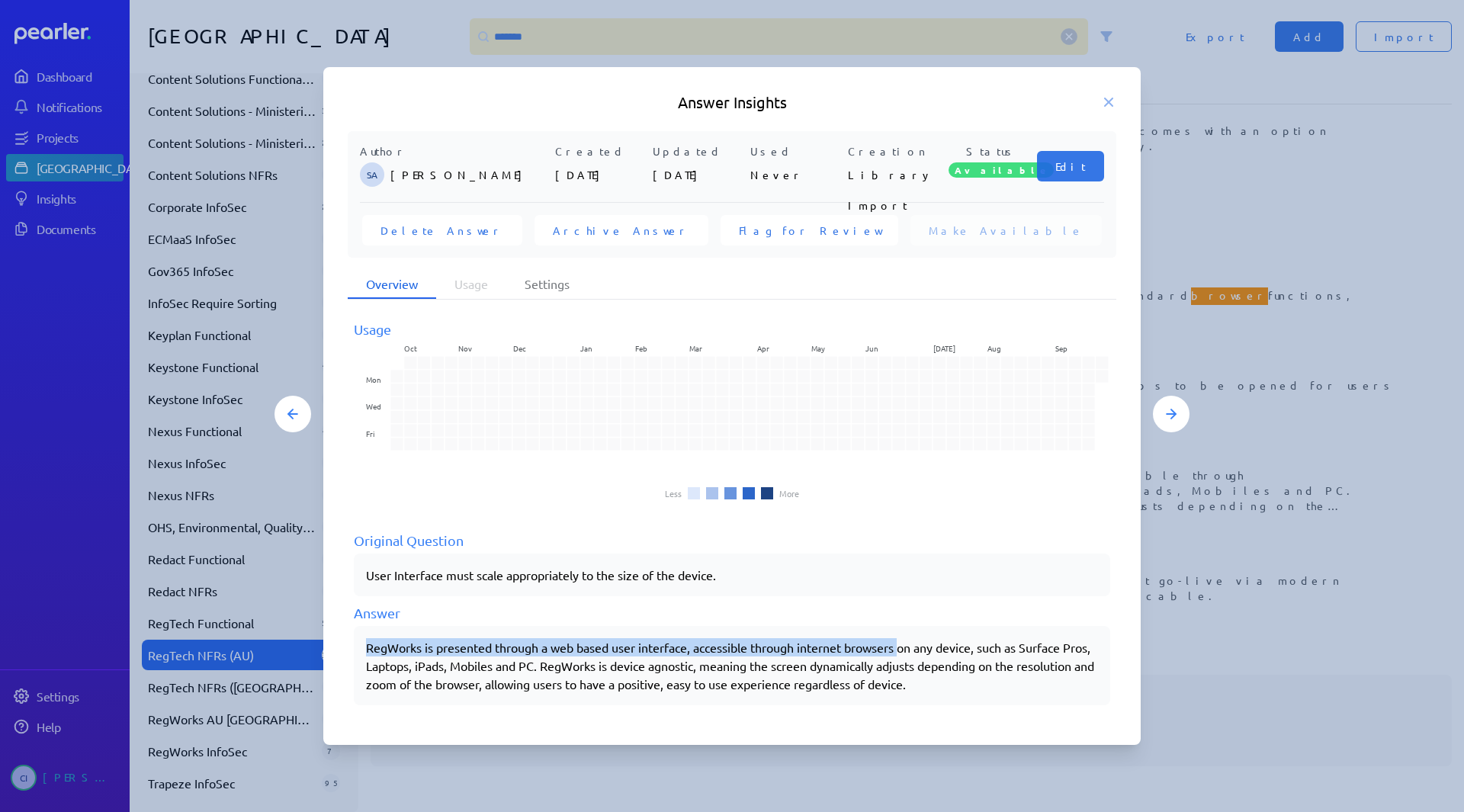
drag, startPoint x: 371, startPoint y: 644, endPoint x: 905, endPoint y: 639, distance: 534.0
click at [905, 639] on div "RegWorks is presented through a web based user interface, accessible through in…" at bounding box center [732, 665] width 732 height 55
copy div "RegWorks is presented through a web based user interface, accessible through in…"
click at [1113, 104] on icon at bounding box center [1108, 102] width 16 height 16
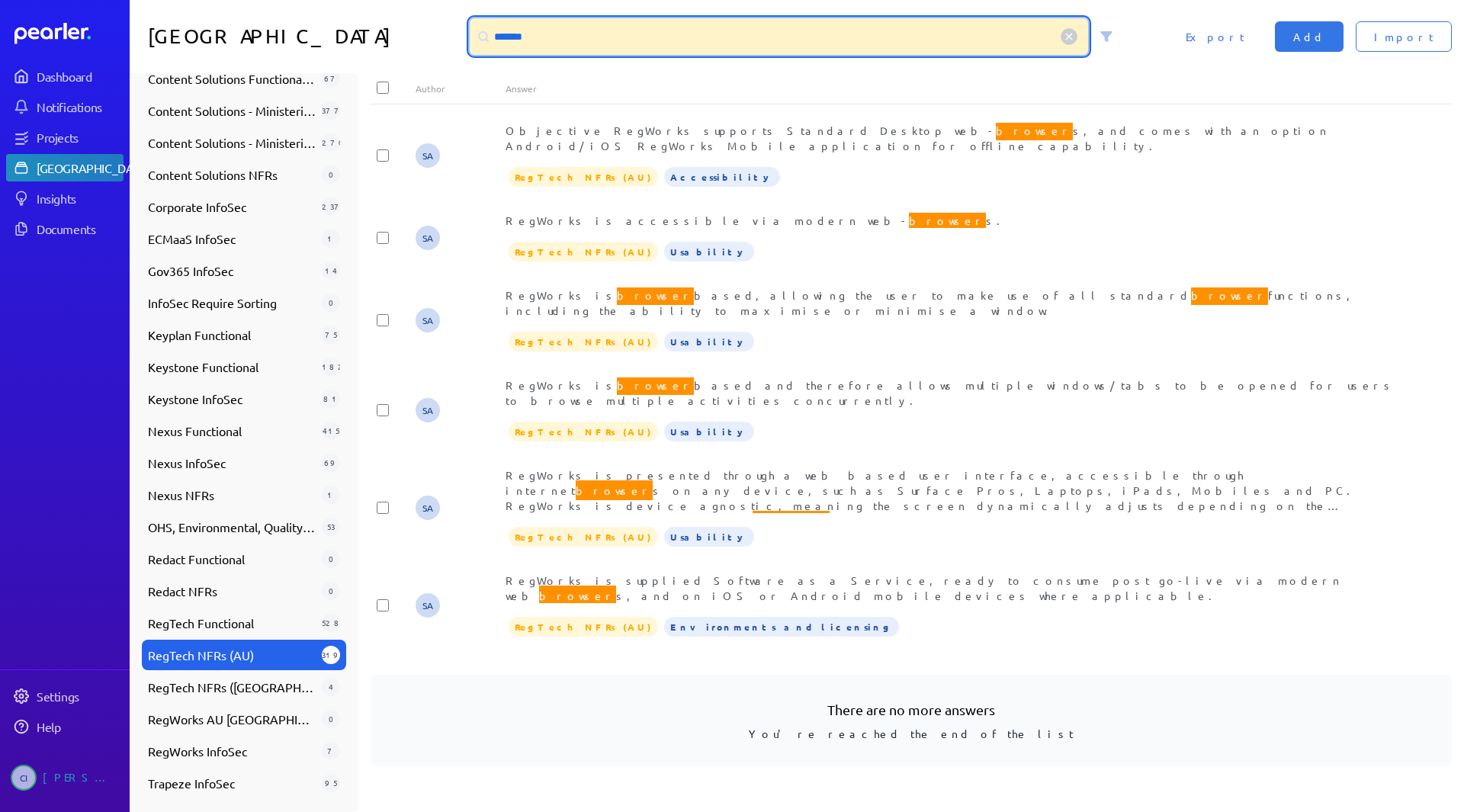
drag, startPoint x: 613, startPoint y: 41, endPoint x: 500, endPoint y: 25, distance: 114.1
click at [500, 25] on input "*******" at bounding box center [779, 36] width 618 height 37
type input "*"
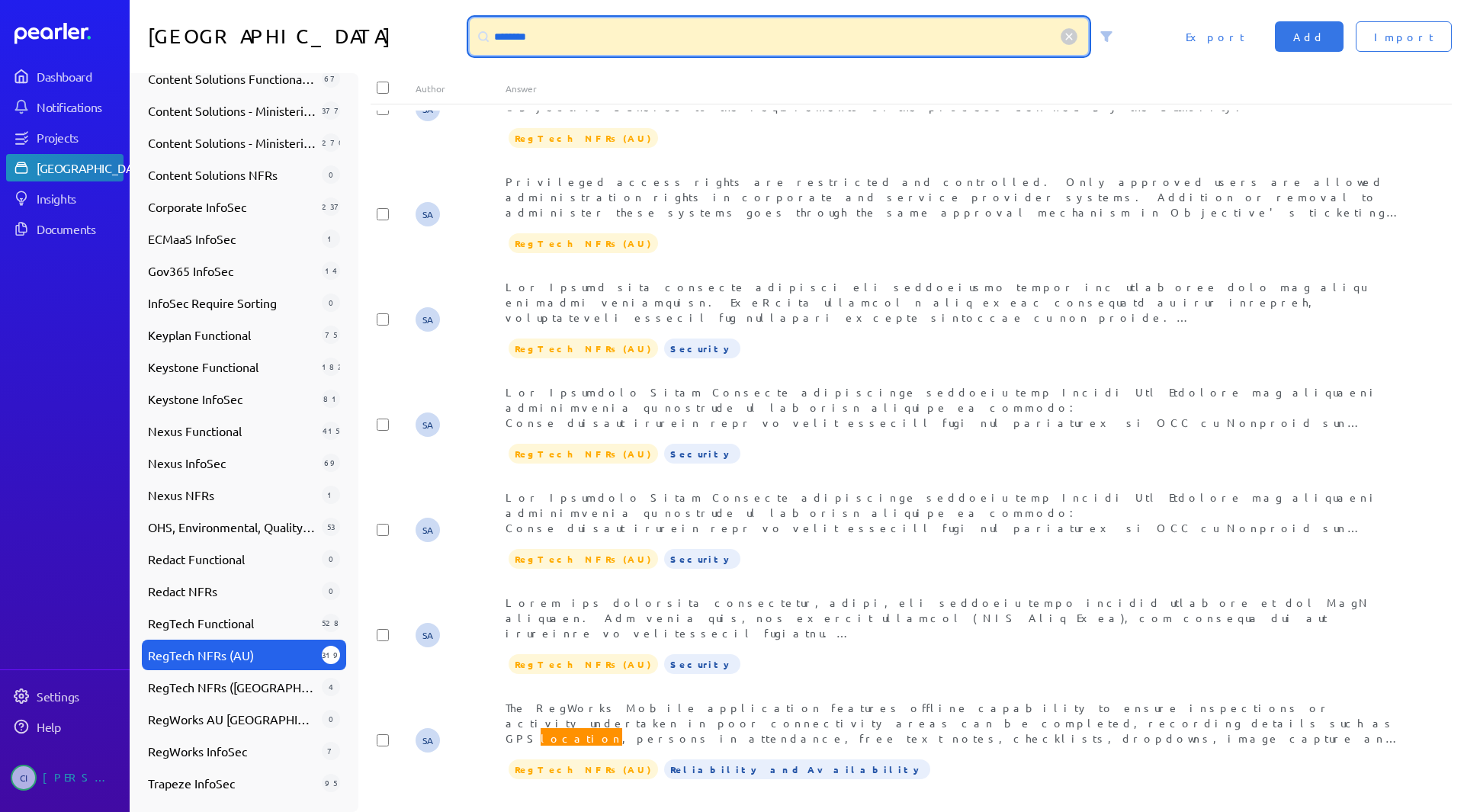
scroll to position [968, 0]
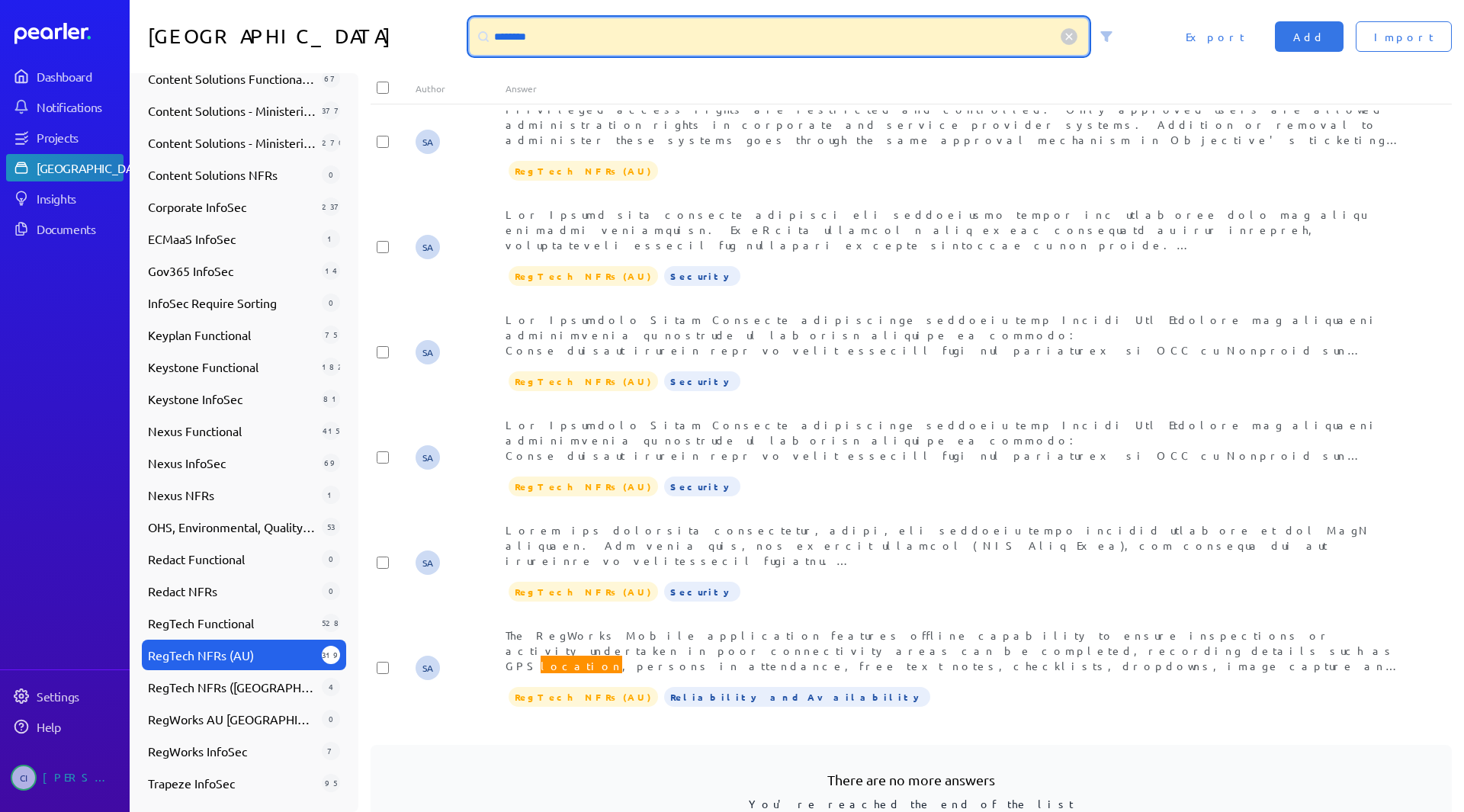
type input "********"
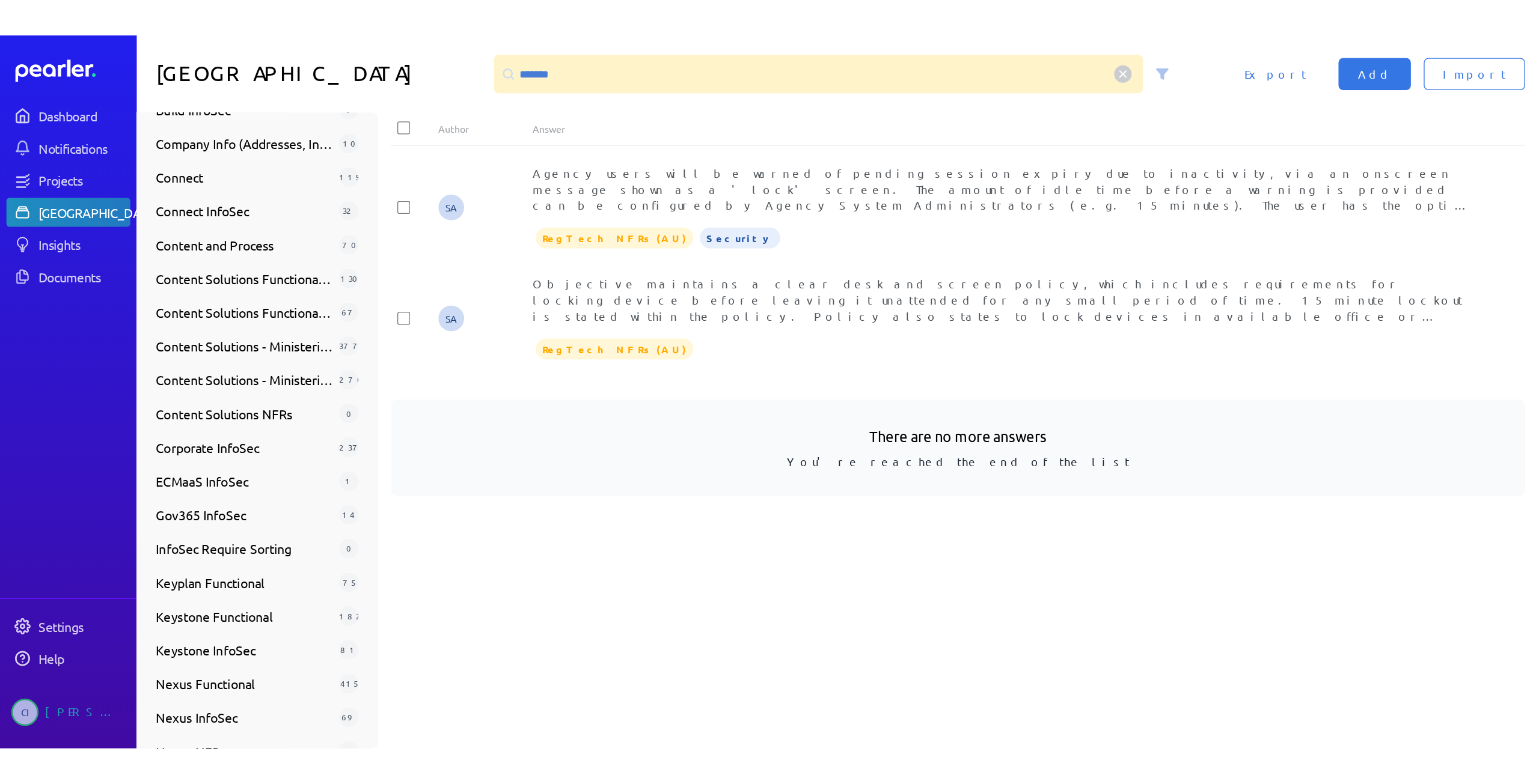
scroll to position [273, 0]
